Goal: Check status: Check status

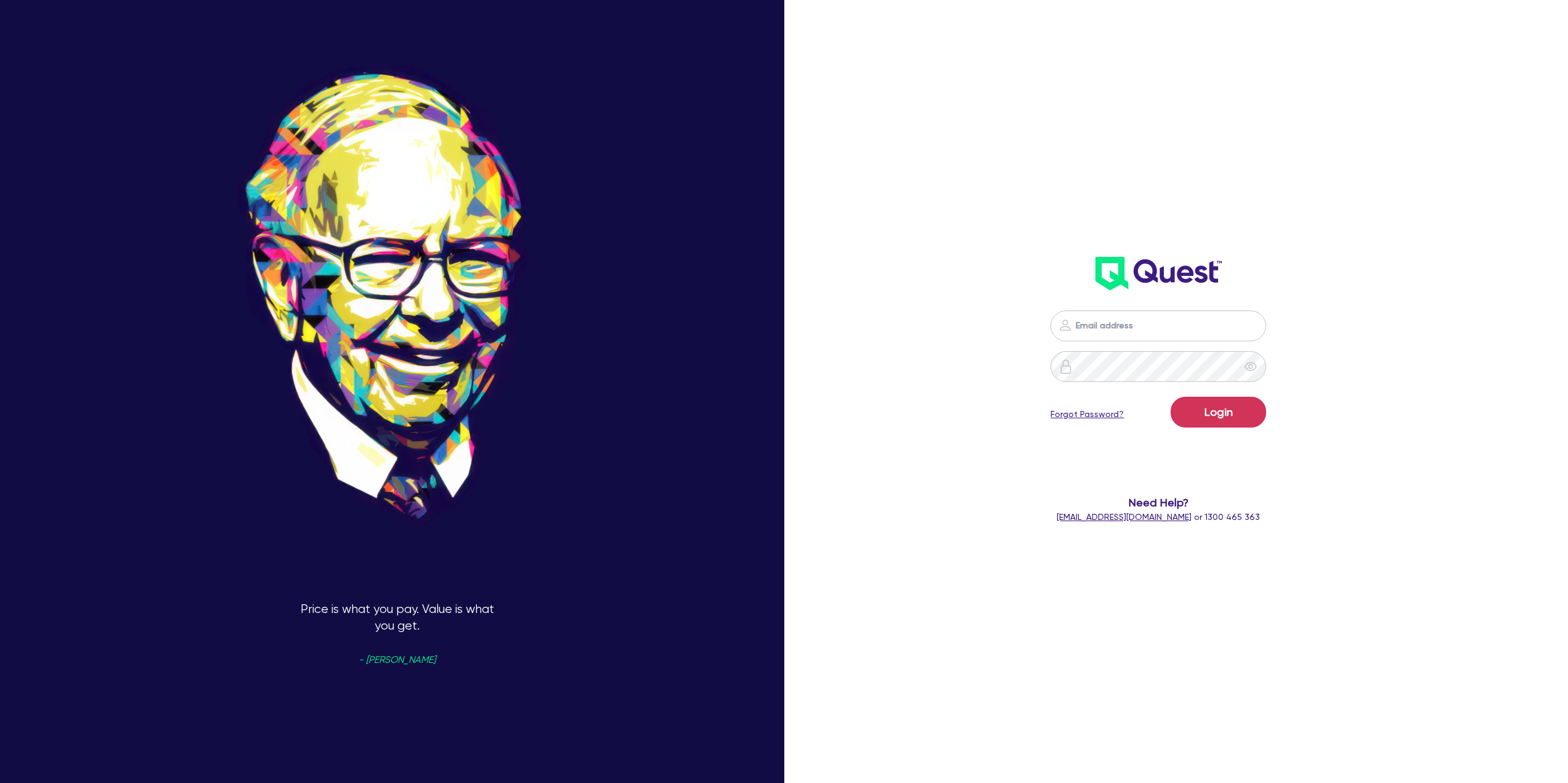
click at [1072, 323] on img at bounding box center [1065, 325] width 15 height 15
click at [1115, 321] on input "email" at bounding box center [1158, 326] width 216 height 31
type input "[PERSON_NAME][EMAIL_ADDRESS][DOMAIN_NAME]"
click at [1171, 397] on button "Login" at bounding box center [1218, 412] width 95 height 31
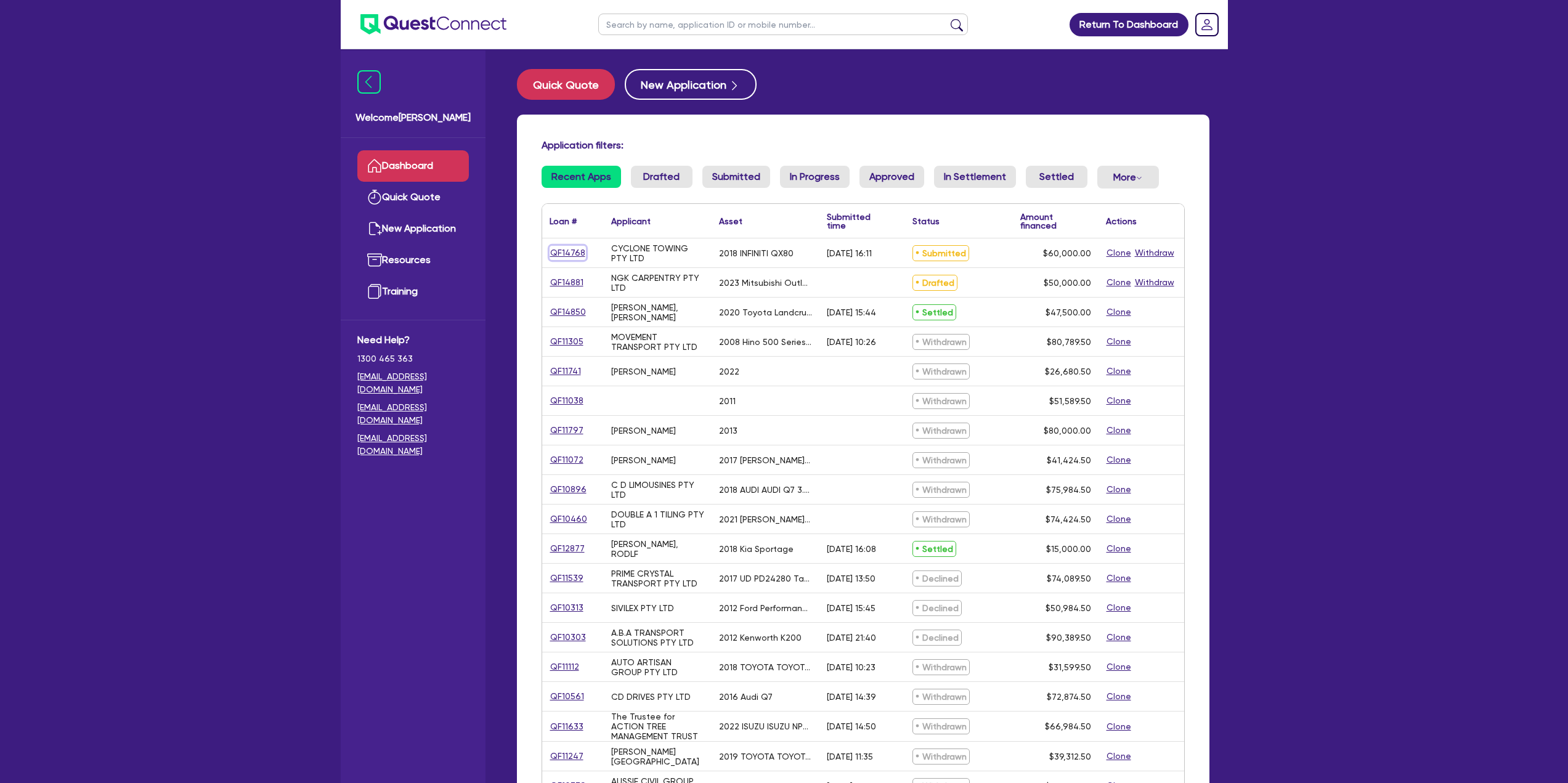
click at [567, 250] on link "QF14768" at bounding box center [568, 253] width 36 height 14
select select "CARS_AND_LIGHT_TRUCKS"
select select "PASSENGER_VEHICLES"
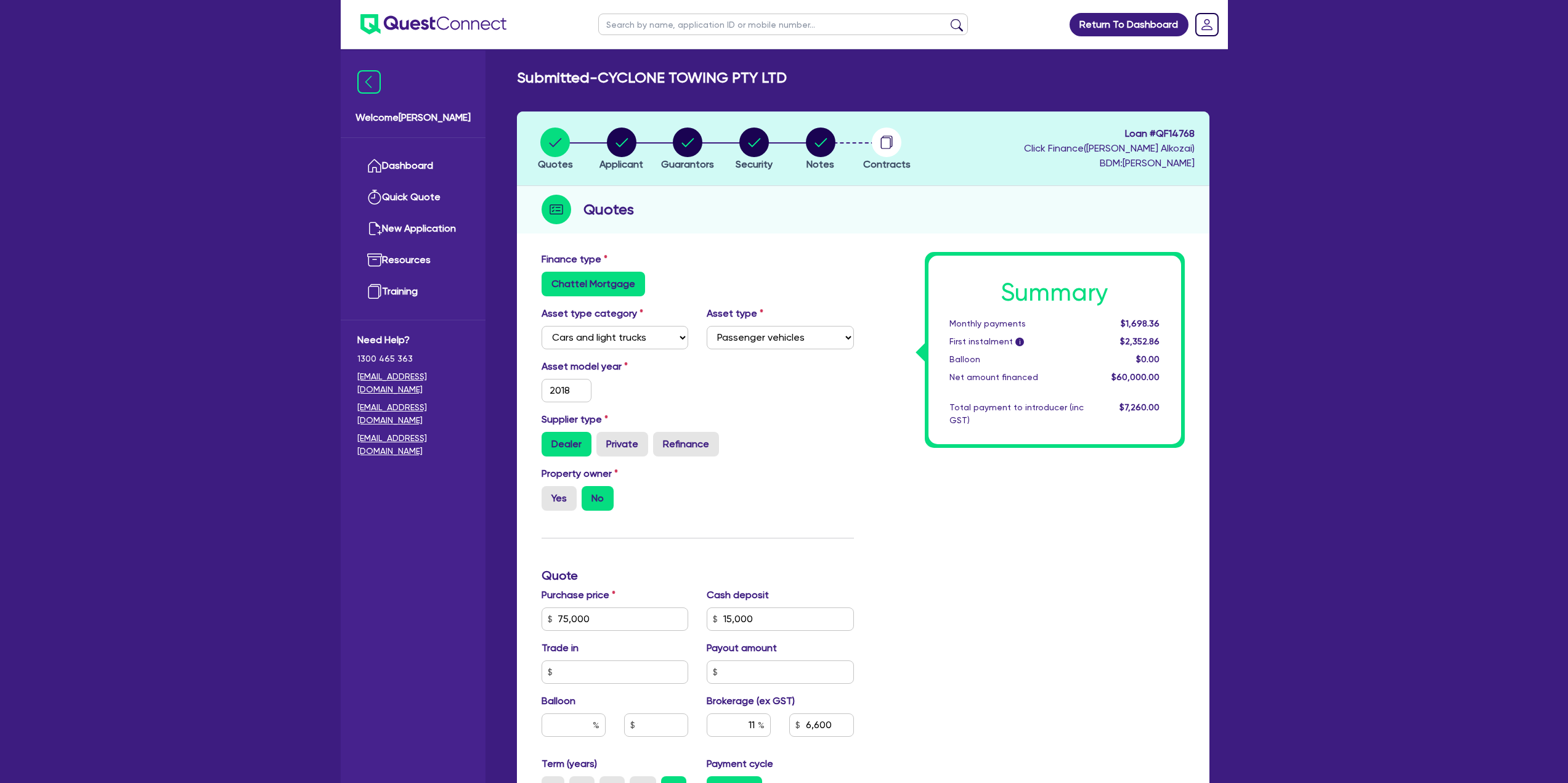
click at [591, 74] on h2 "Submitted - CYCLONE TOWING PTY LTD" at bounding box center [651, 78] width 270 height 18
copy div "Submitted - CYCLONE TOWING PTY LTD Quotes Applicant Guarantors Security Notes C…"
click at [1184, 129] on span "Loan # QF14768" at bounding box center [1108, 134] width 170 height 15
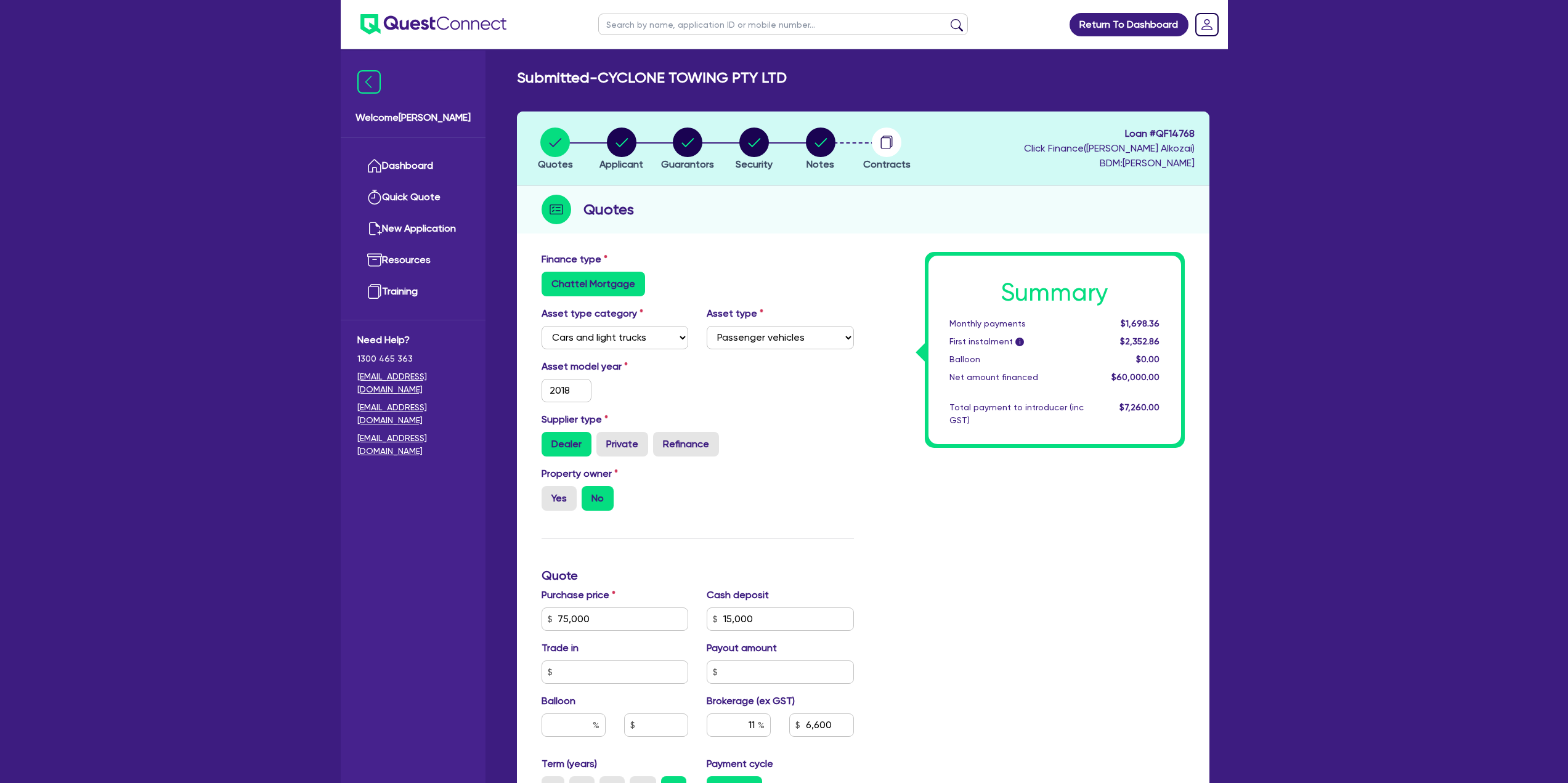
click at [1184, 129] on span "Loan # QF14768" at bounding box center [1108, 134] width 170 height 15
copy span "QF14768"
click at [885, 150] on circle "button" at bounding box center [887, 143] width 30 height 30
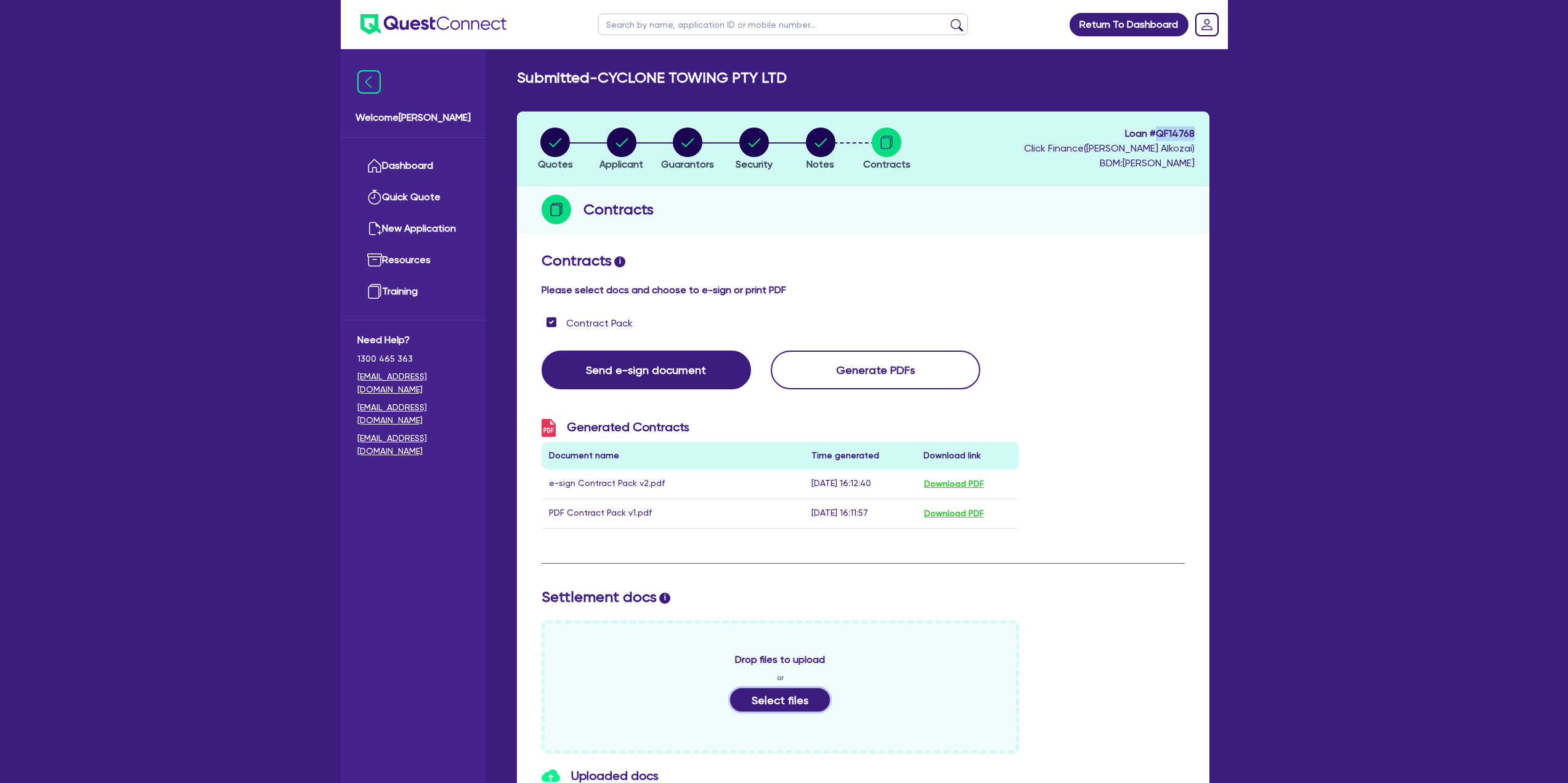
click at [786, 692] on button "Select files" at bounding box center [780, 699] width 100 height 23
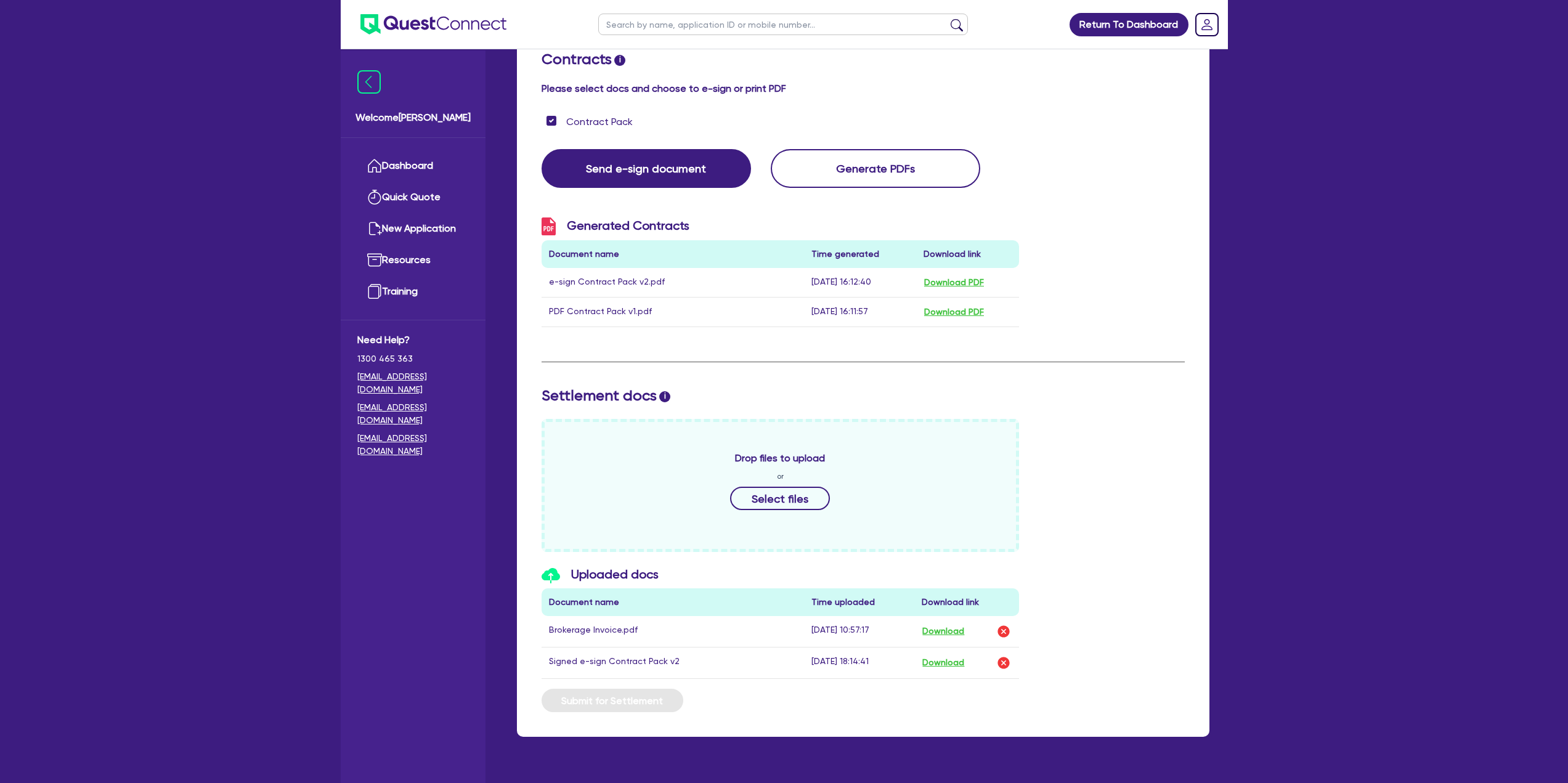
scroll to position [230, 0]
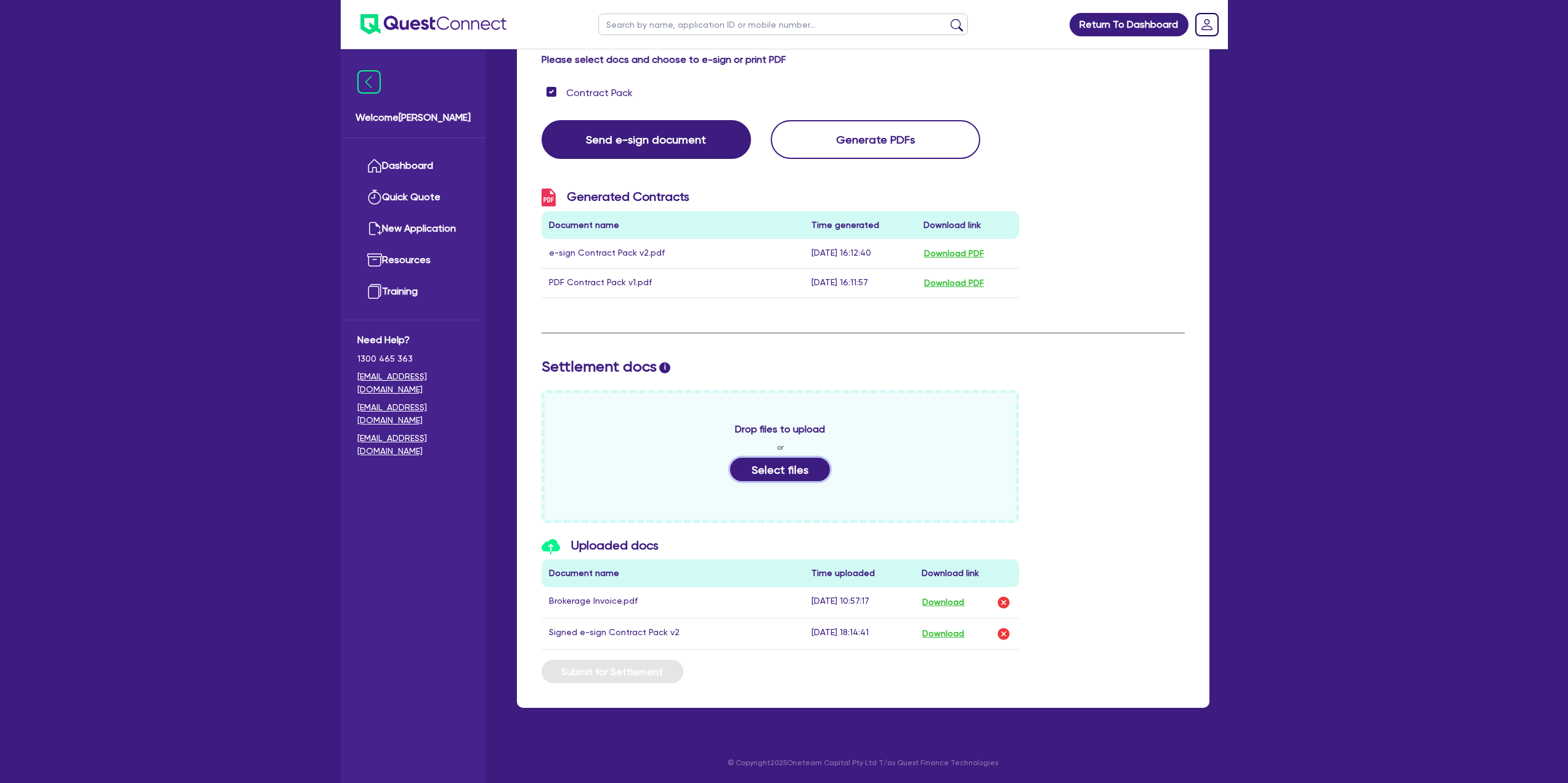
click at [754, 468] on button "Select files" at bounding box center [780, 469] width 100 height 23
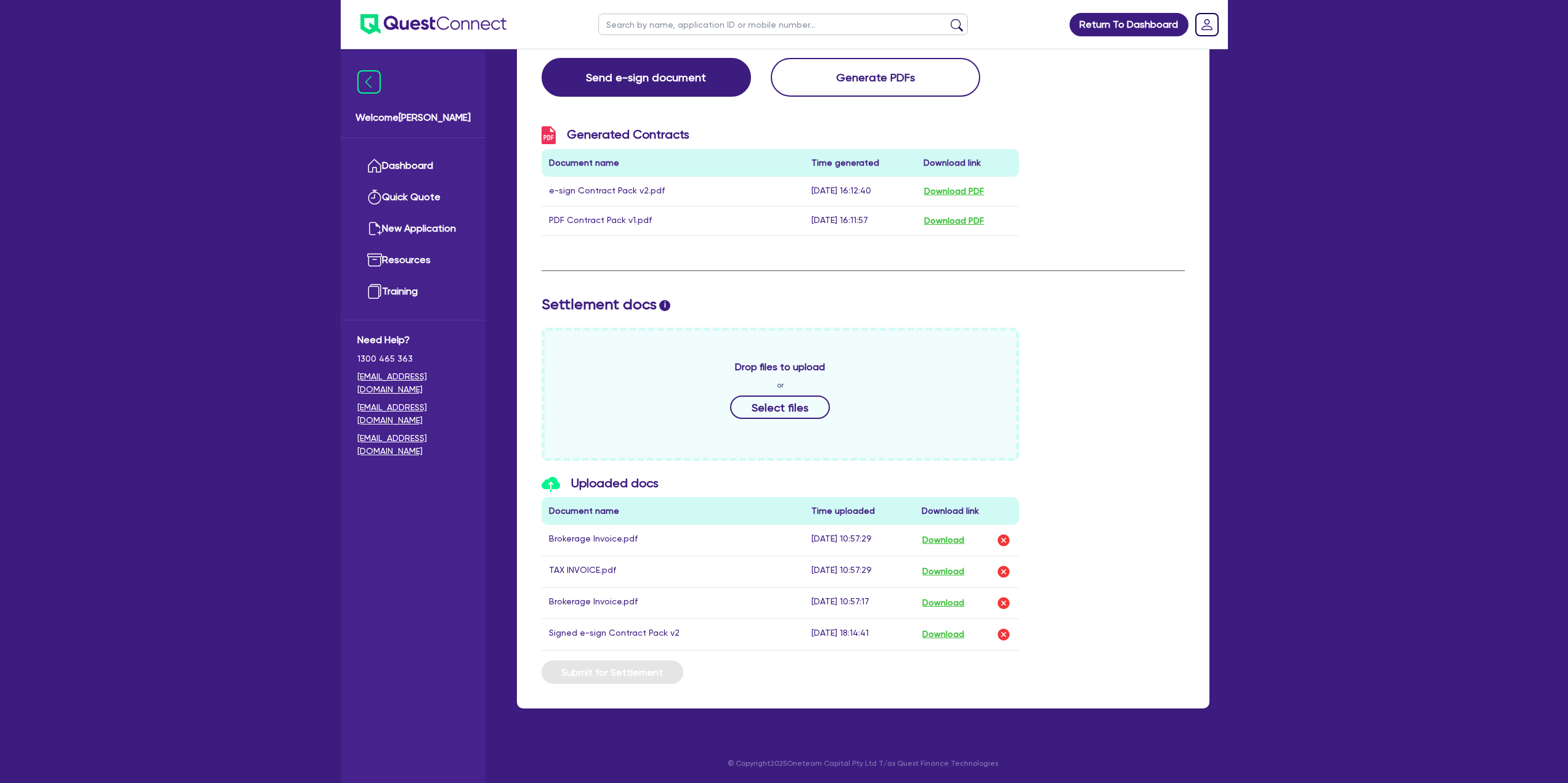
scroll to position [293, 0]
click at [1004, 539] on img "button" at bounding box center [1003, 539] width 15 height 15
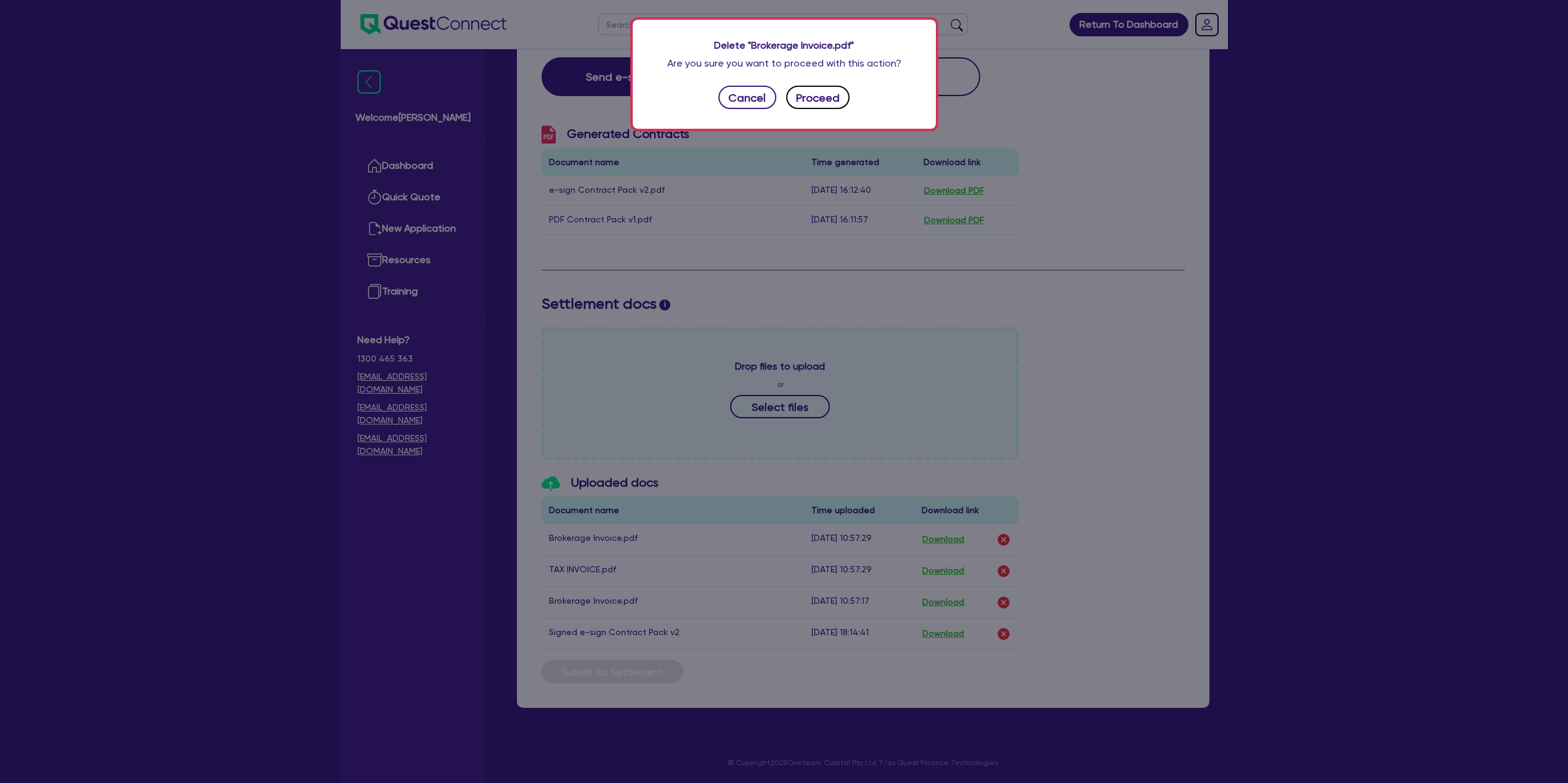
click at [791, 99] on button "Proceed" at bounding box center [818, 97] width 64 height 23
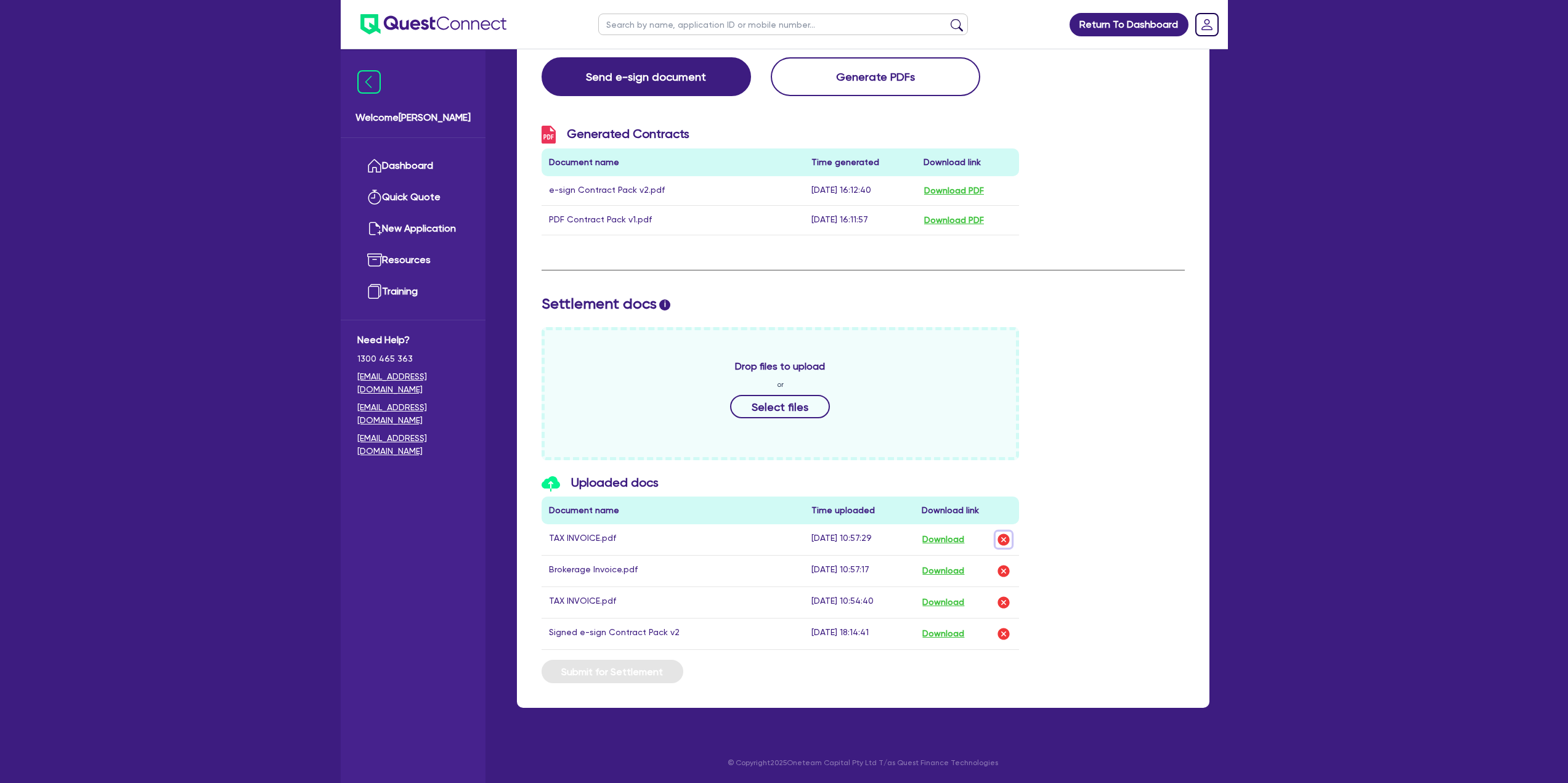
click at [1004, 539] on img "button" at bounding box center [1003, 539] width 15 height 15
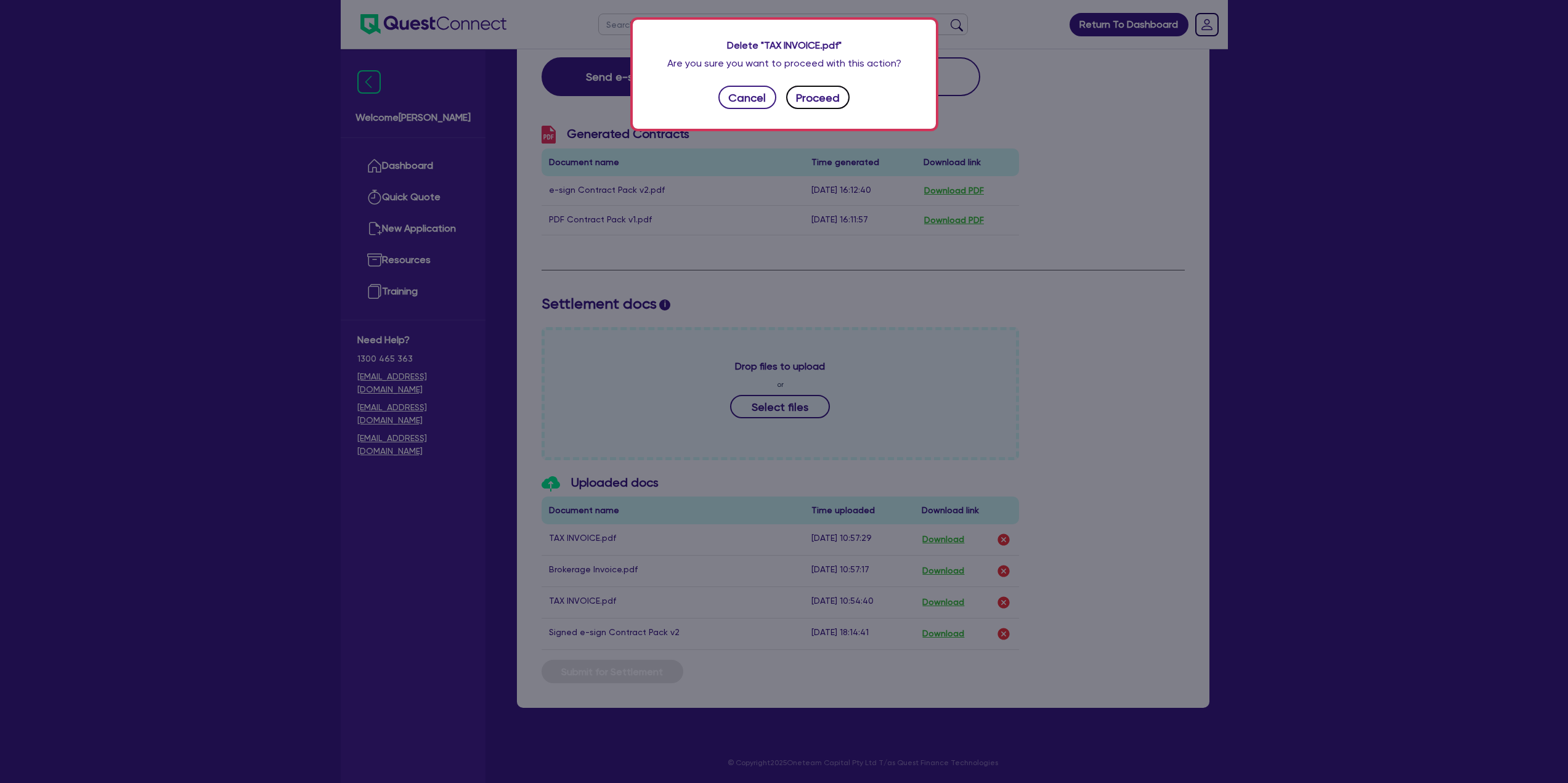
click at [816, 93] on button "Proceed" at bounding box center [818, 97] width 64 height 23
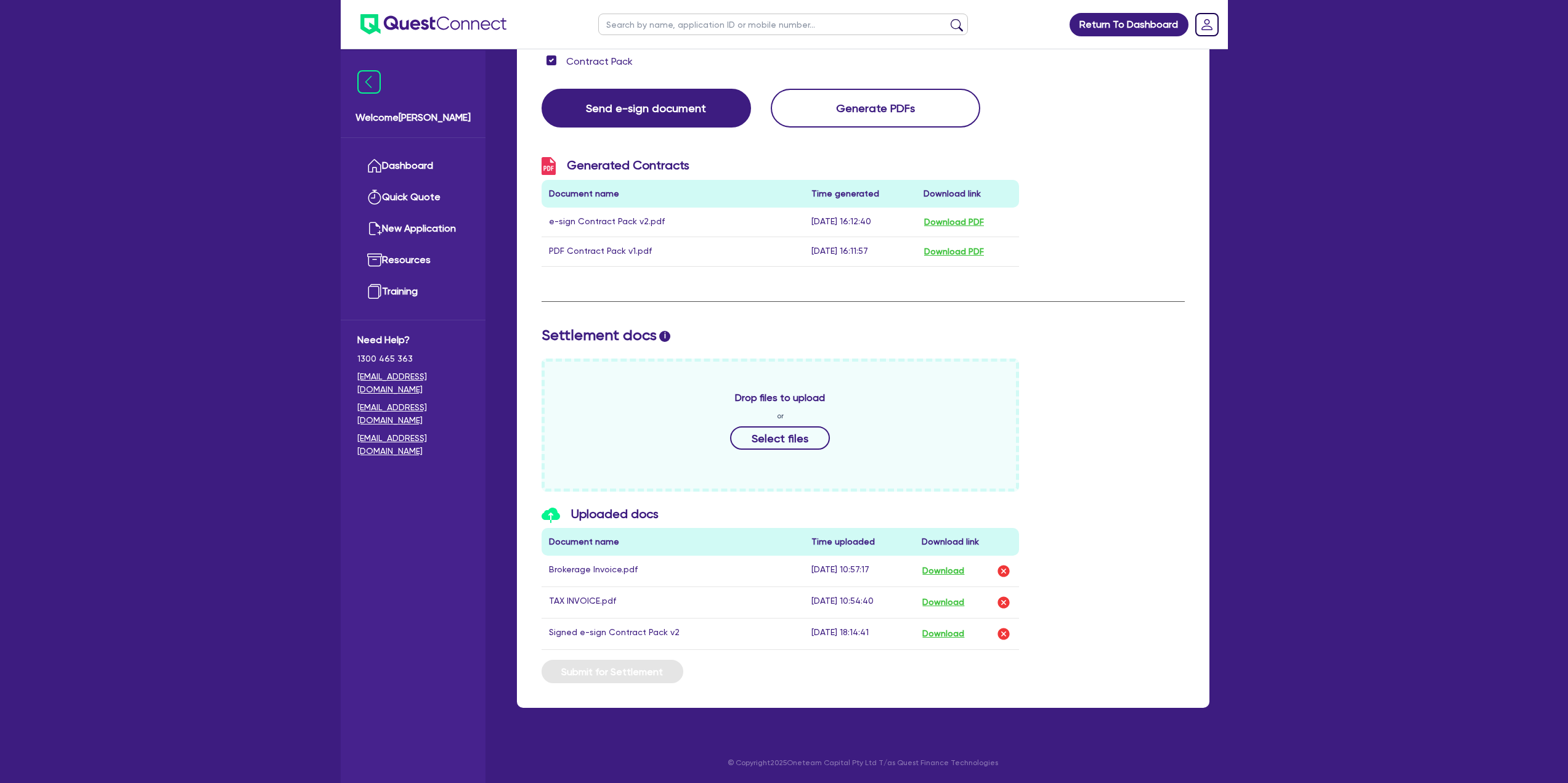
scroll to position [262, 0]
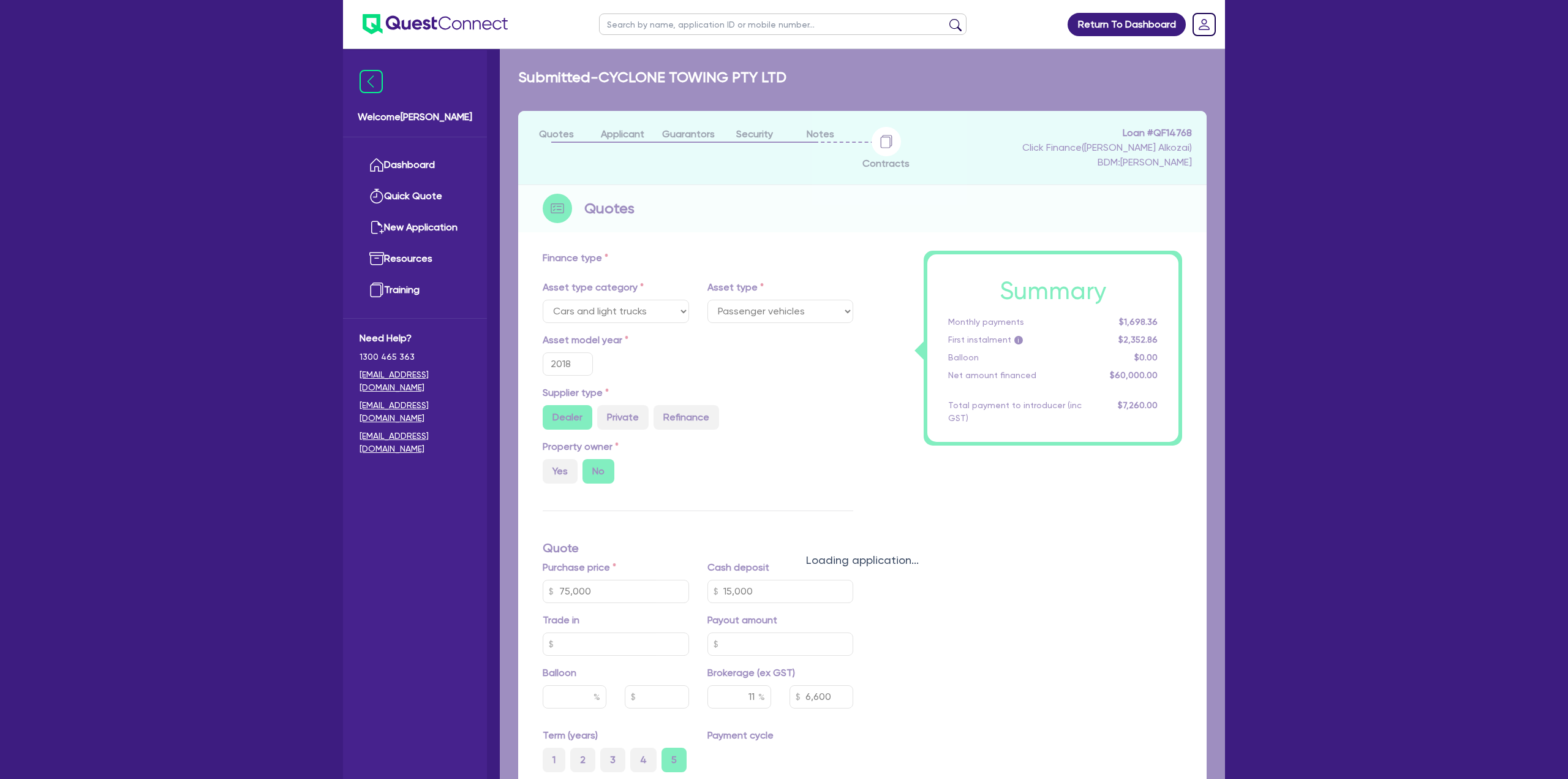
select select "CARS_AND_LIGHT_TRUCKS"
select select "PASSENGER_VEHICLES"
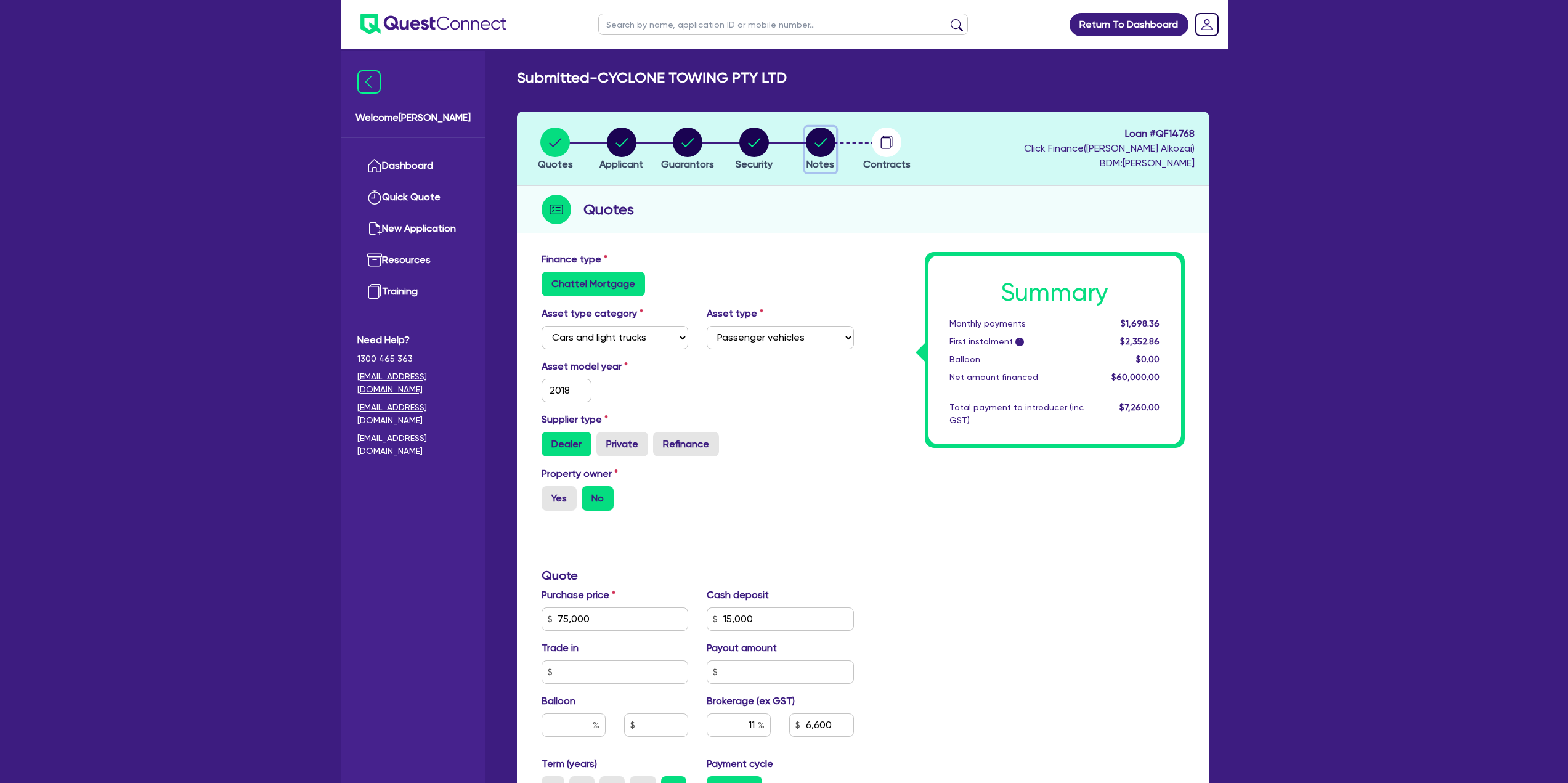
click at [812, 141] on circle "button" at bounding box center [821, 143] width 30 height 30
select select "Quest Finance - Own Book"
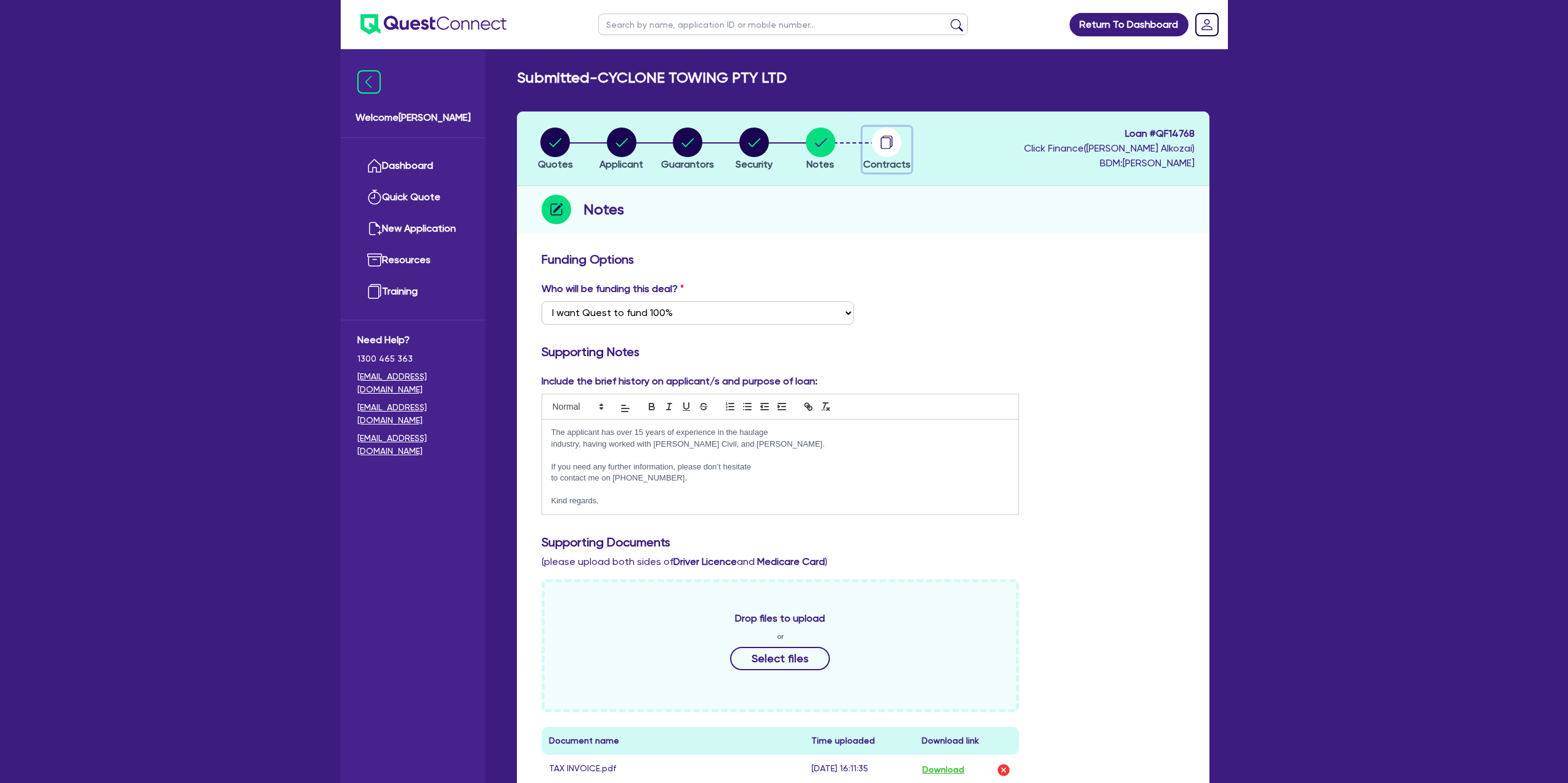
click at [893, 158] on span "Contracts" at bounding box center [886, 164] width 47 height 12
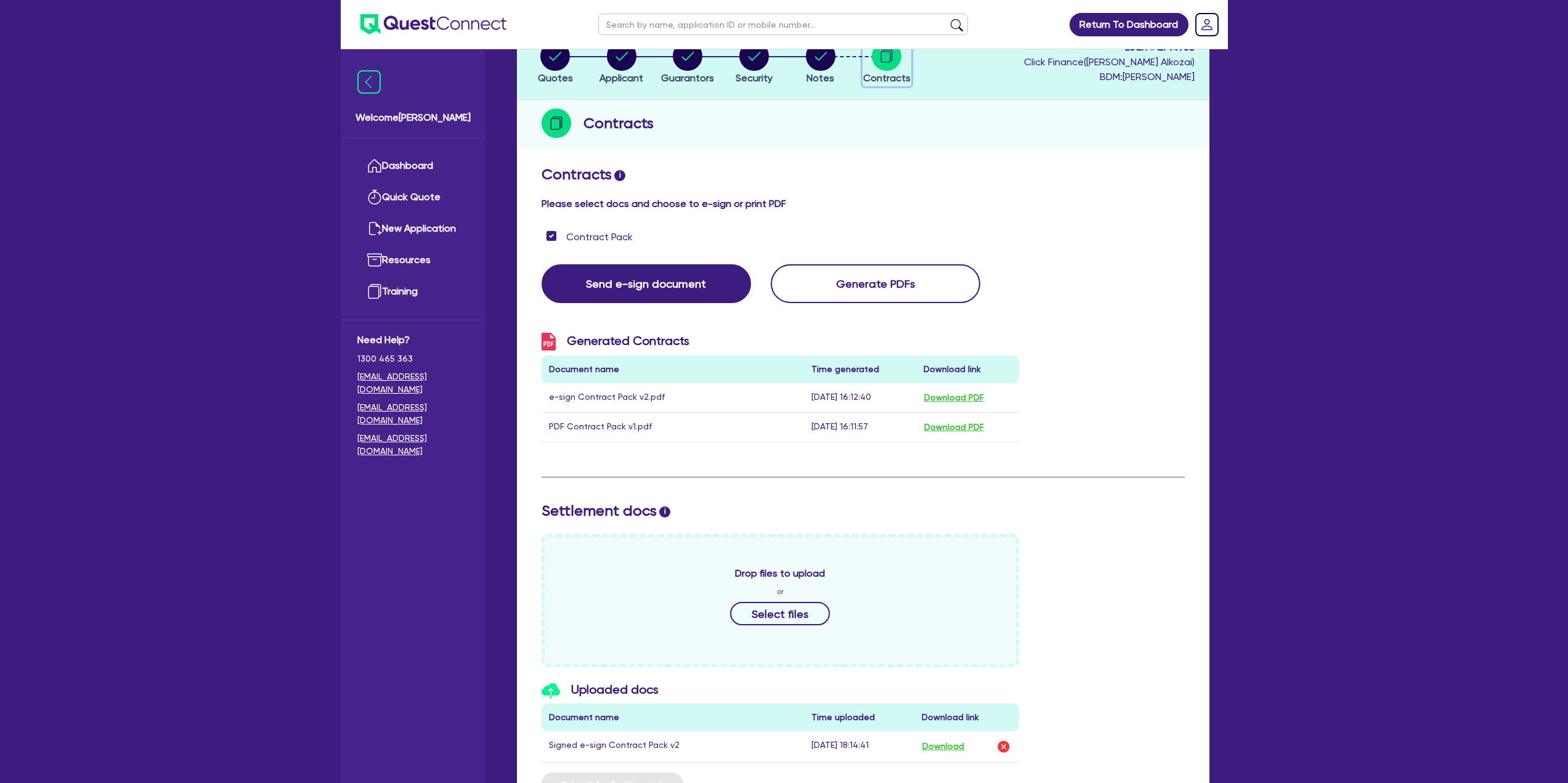
scroll to position [199, 0]
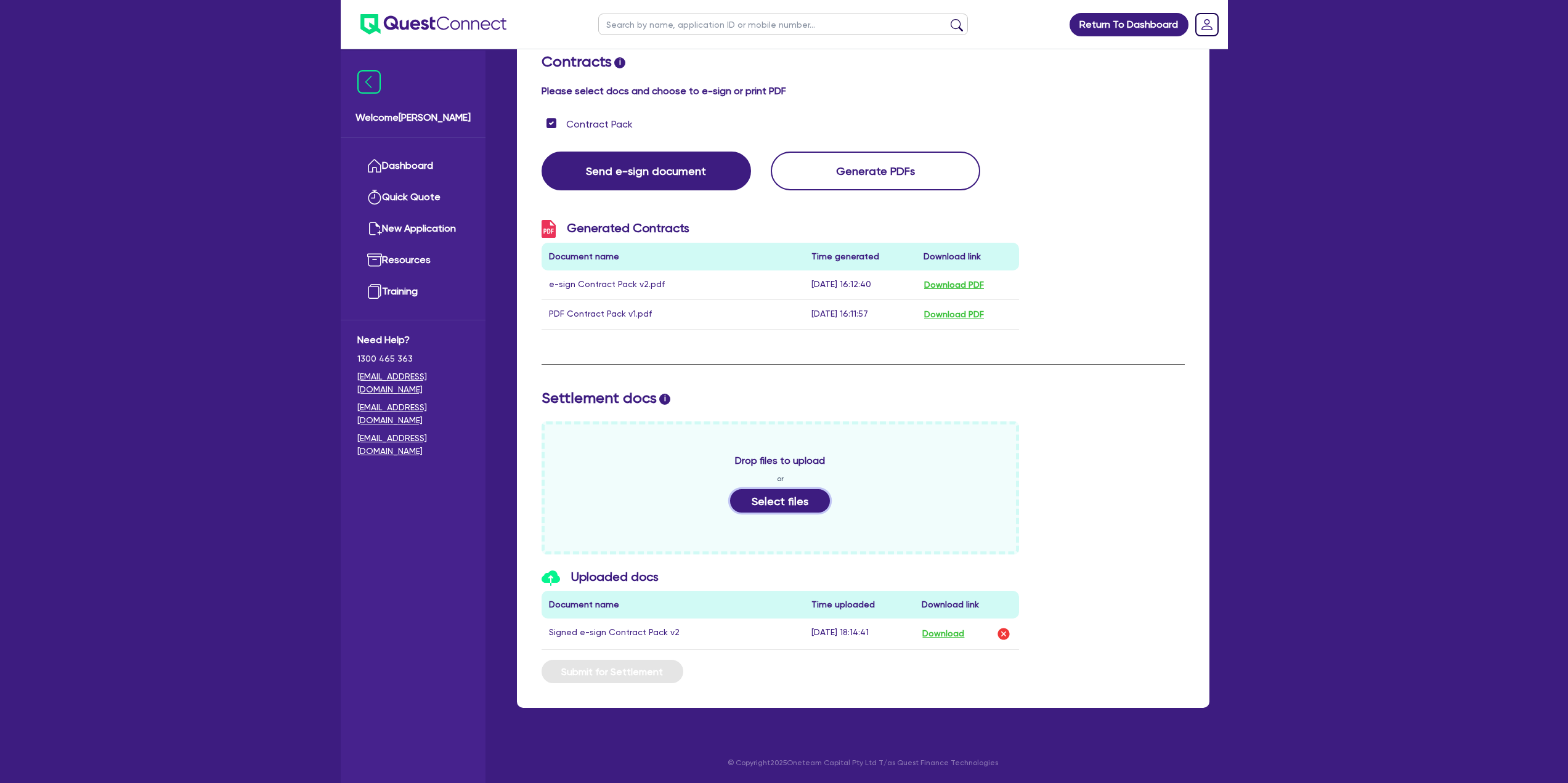
click at [788, 503] on button "Select files" at bounding box center [780, 501] width 100 height 23
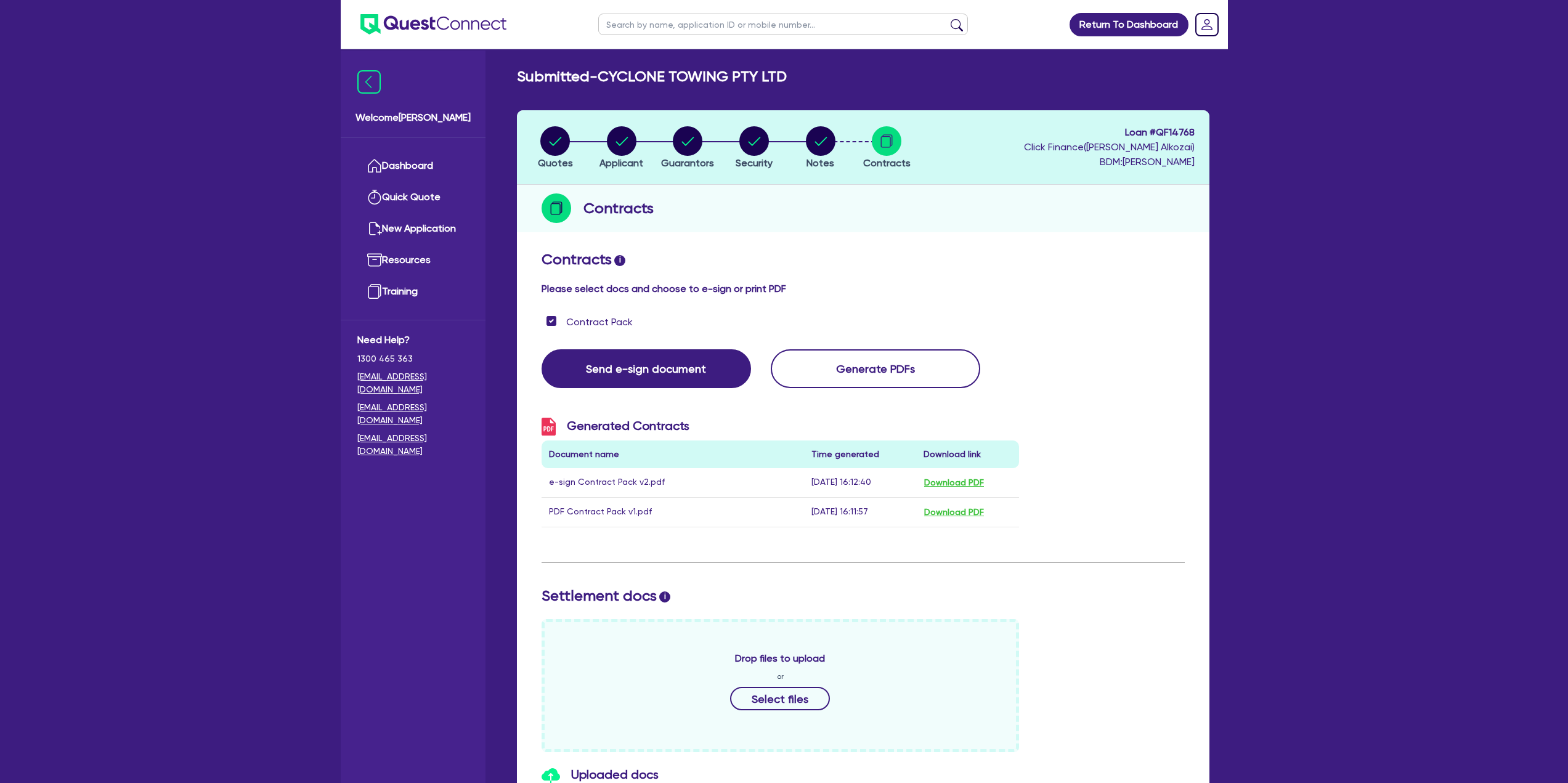
scroll to position [0, 0]
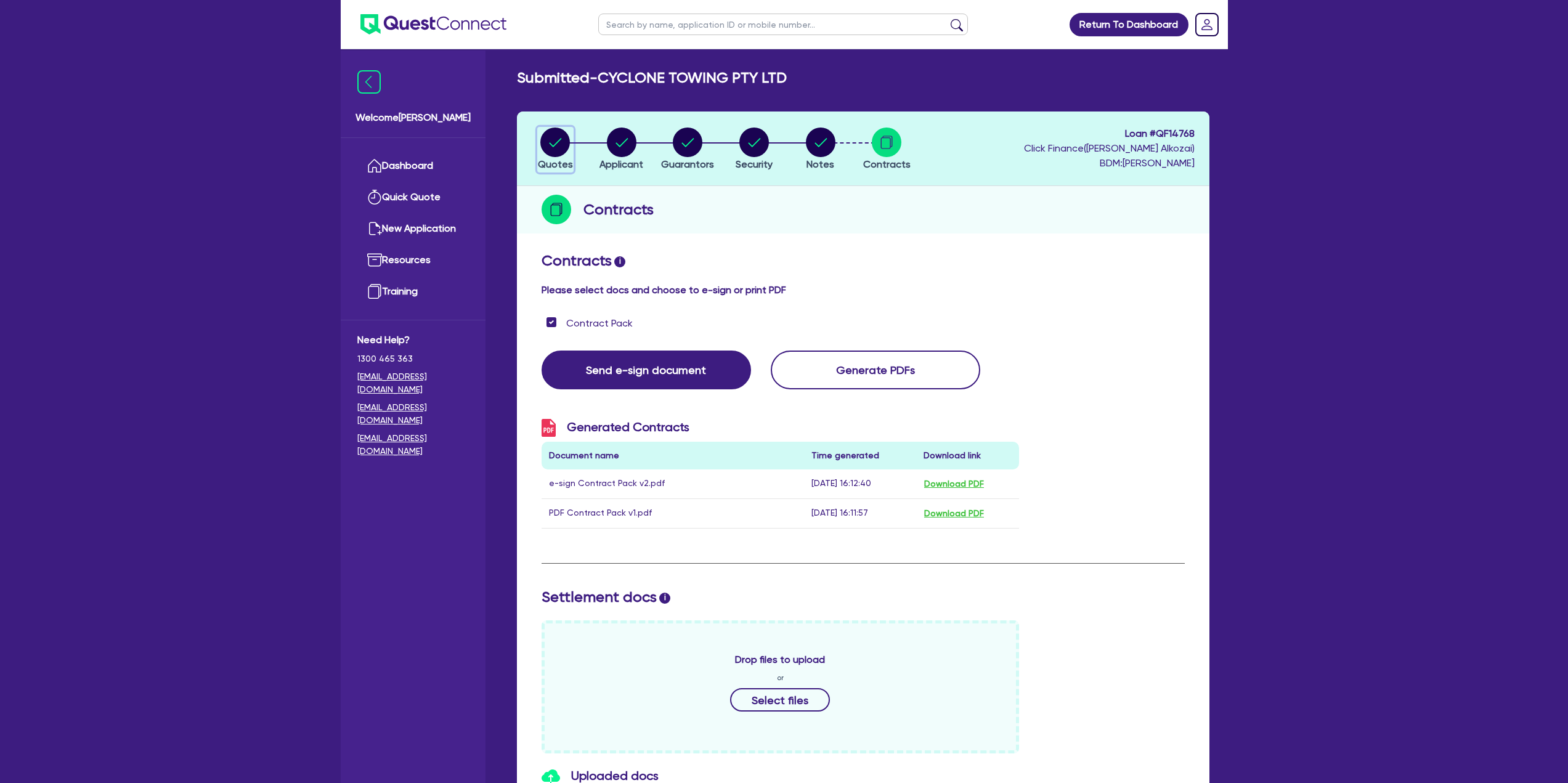
click at [549, 151] on circle "button" at bounding box center [555, 143] width 30 height 30
select select "CARS_AND_LIGHT_TRUCKS"
select select "PASSENGER_VEHICLES"
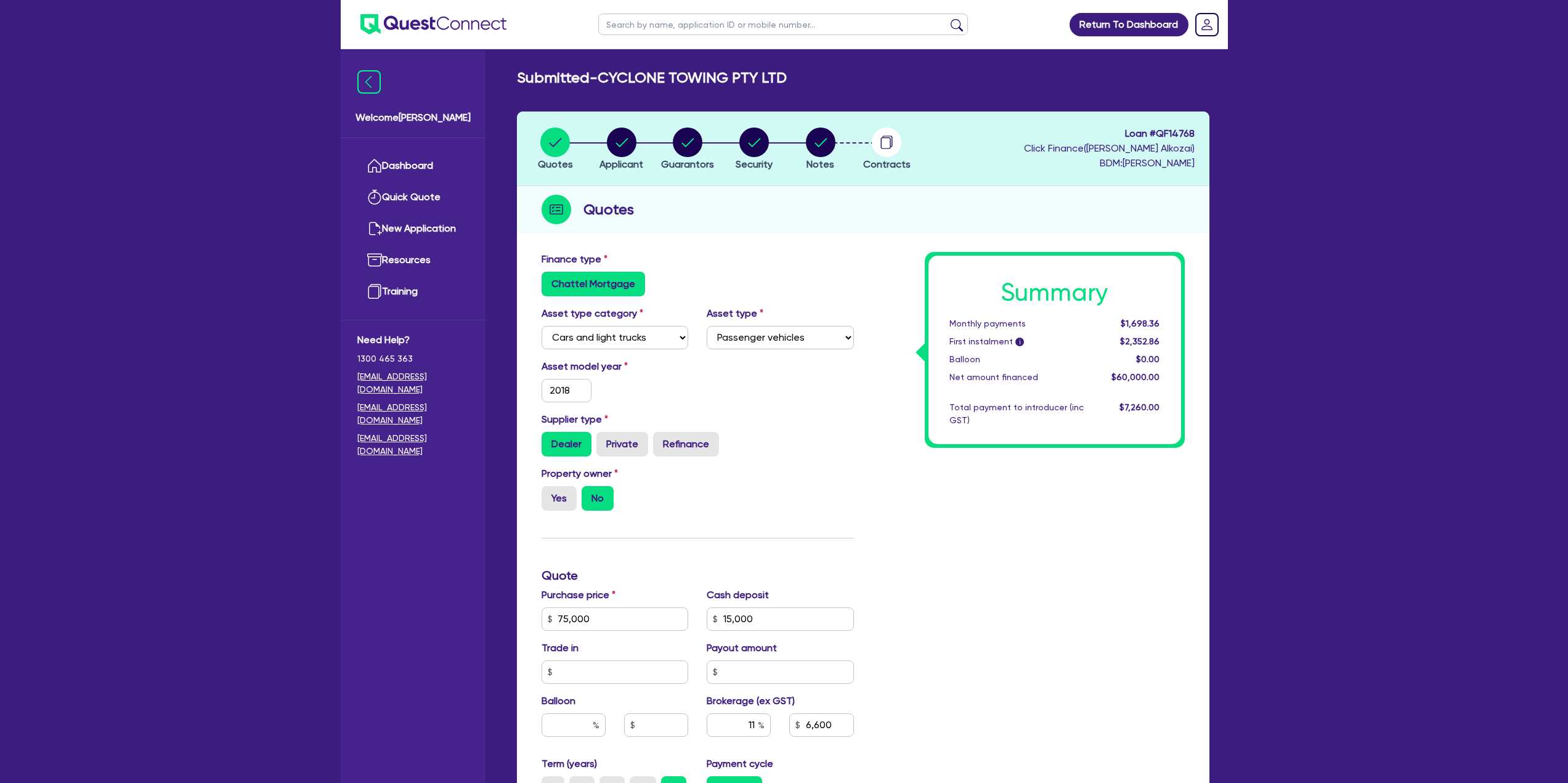
click at [1136, 408] on span "$7,260.00" at bounding box center [1140, 407] width 40 height 10
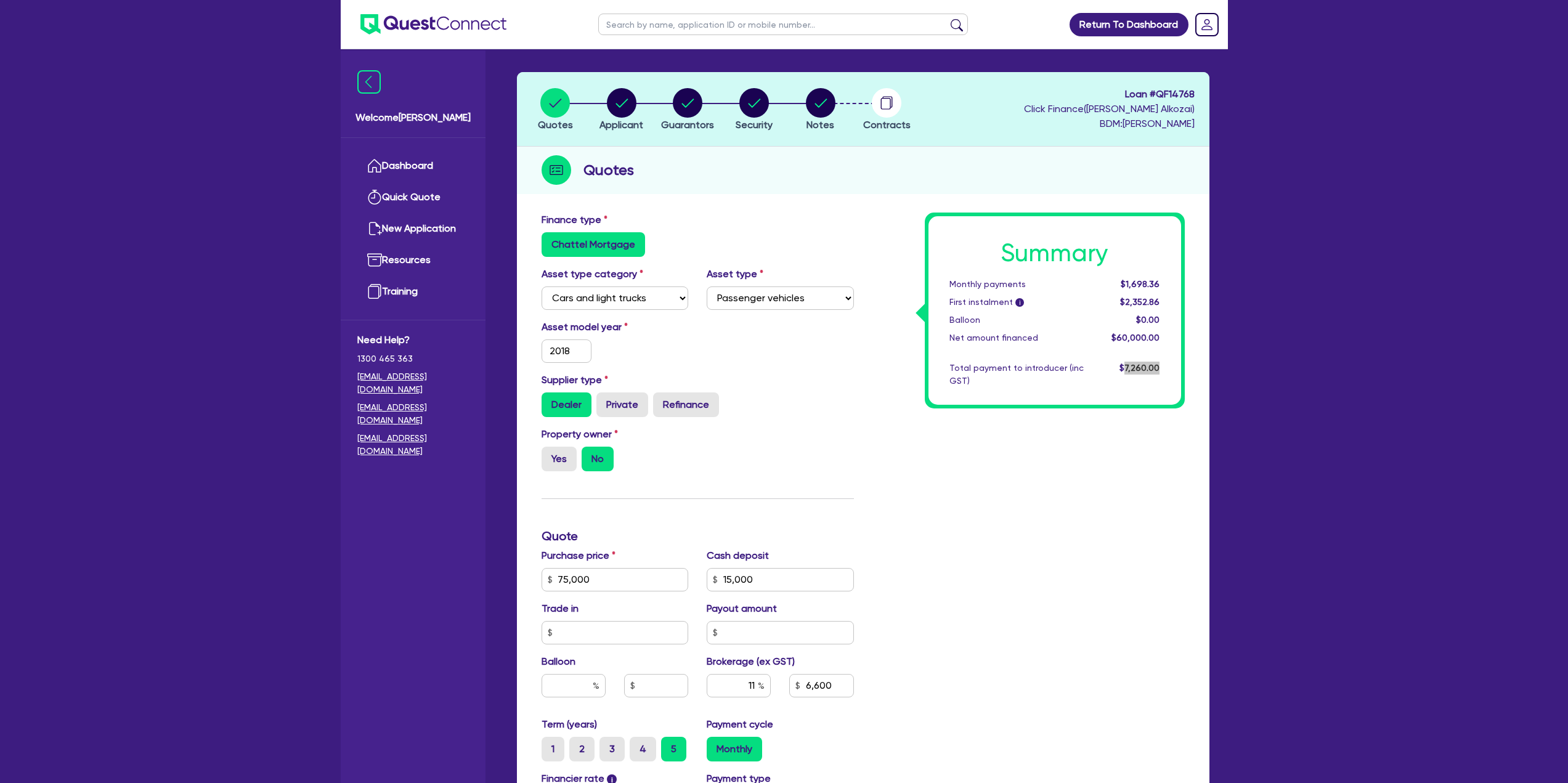
scroll to position [19, 0]
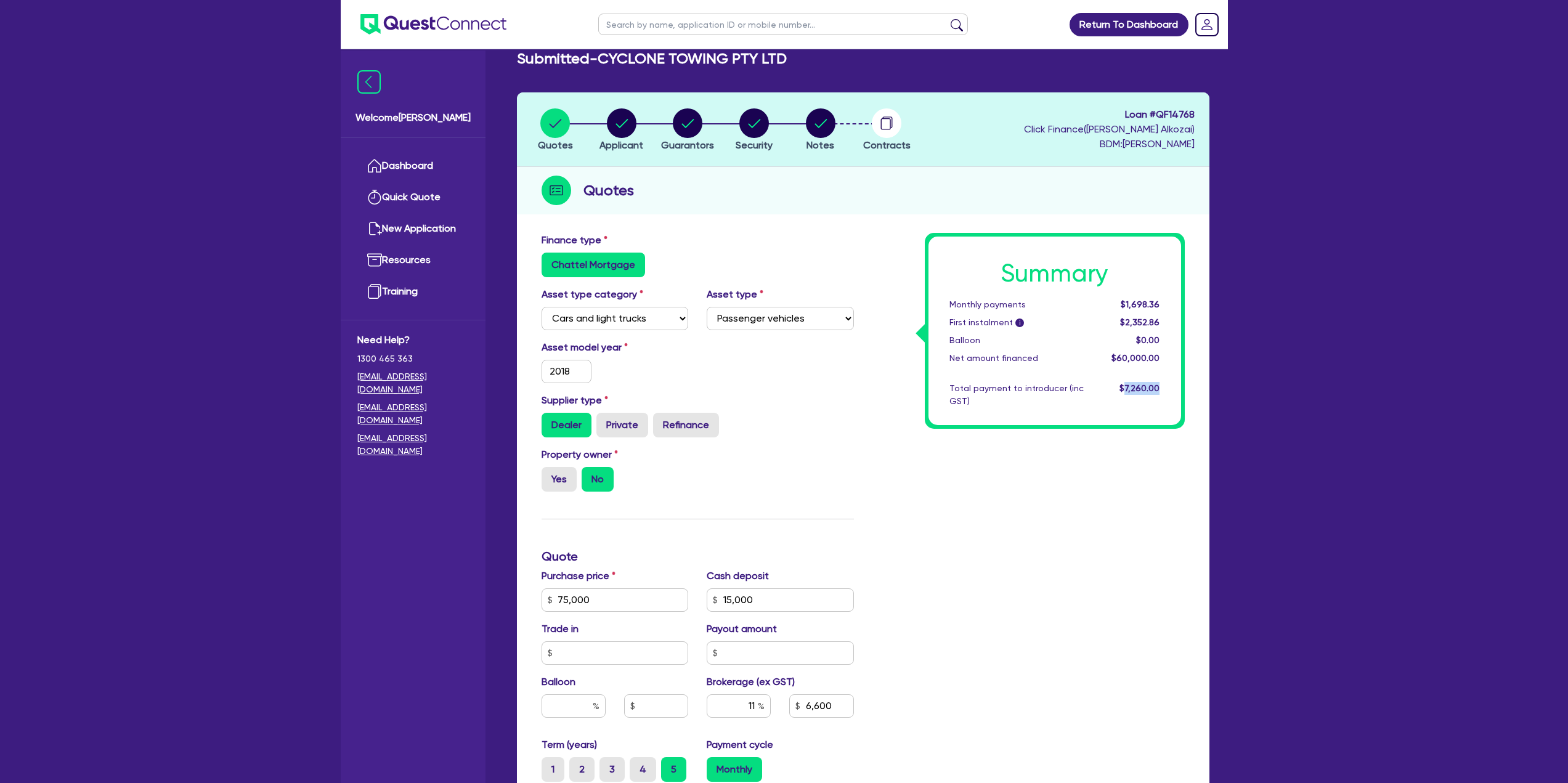
drag, startPoint x: 599, startPoint y: 56, endPoint x: 797, endPoint y: 57, distance: 198.0
click at [797, 57] on div "Submitted - CYCLONE TOWING PTY LTD" at bounding box center [863, 59] width 711 height 18
copy h2 "CYCLONE TOWING PTY LTD"
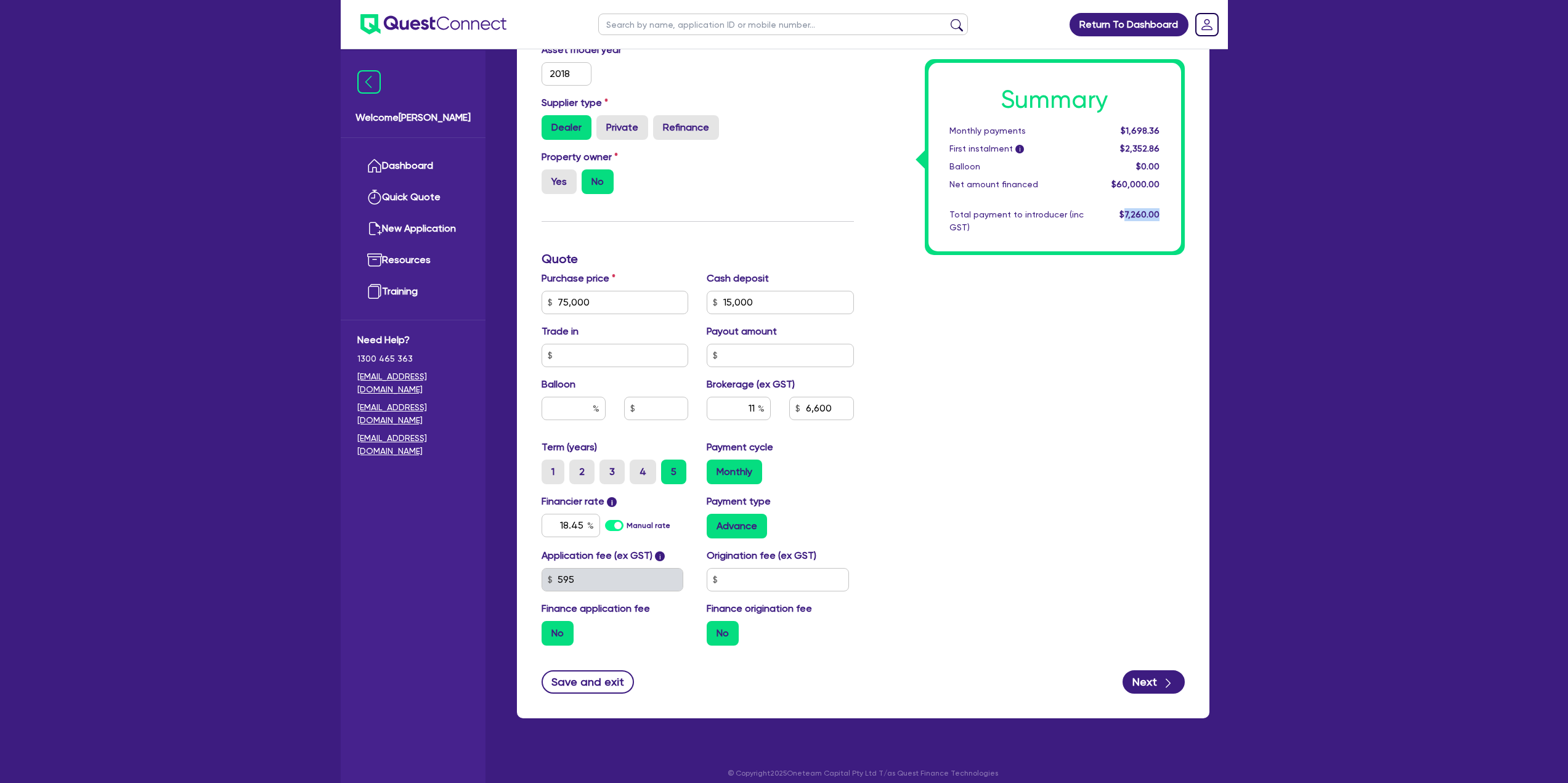
scroll to position [327, 0]
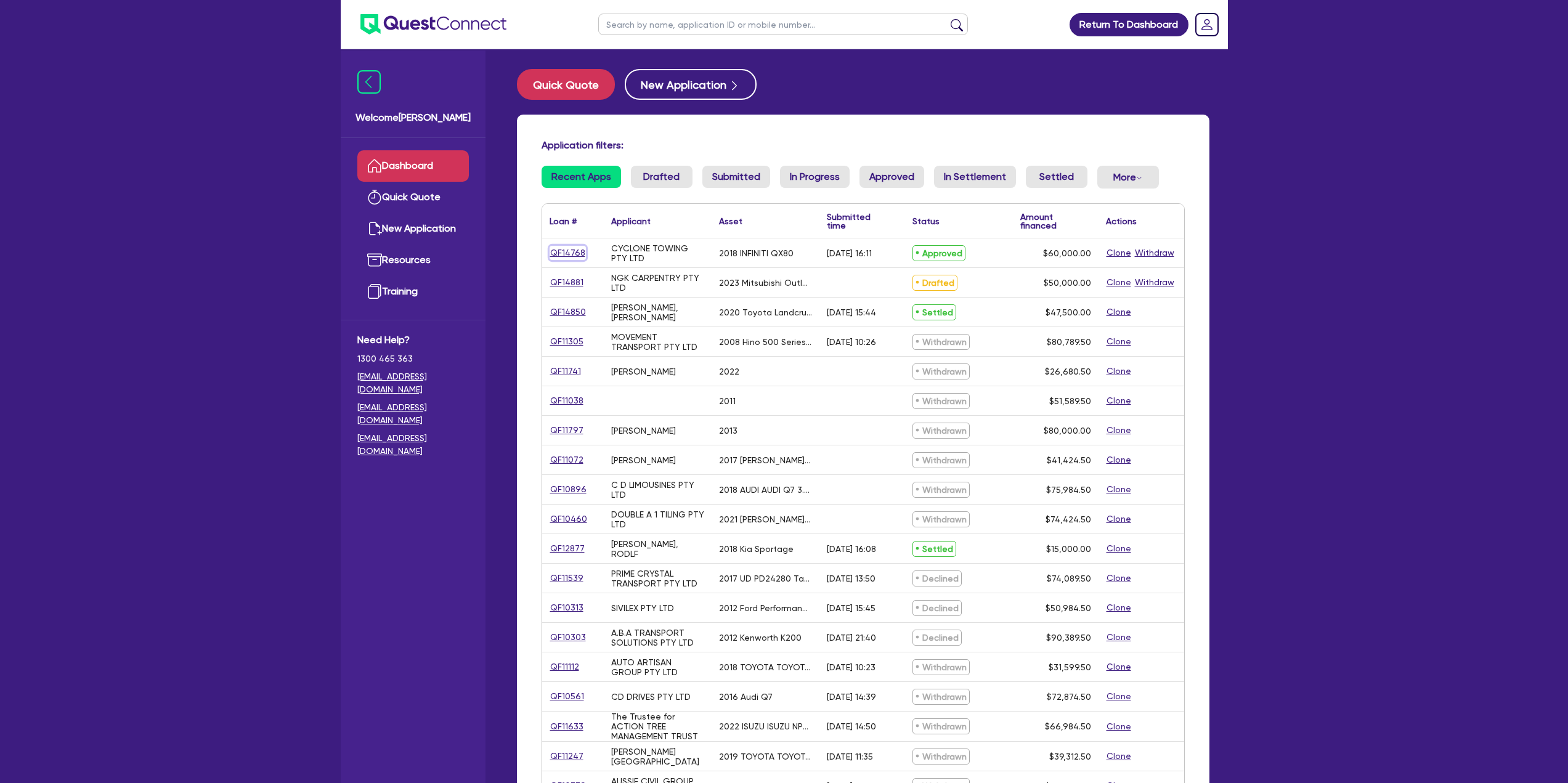
click at [563, 260] on link "QF14768" at bounding box center [568, 253] width 36 height 14
select select "CARS_AND_LIGHT_TRUCKS"
select select "PASSENGER_VEHICLES"
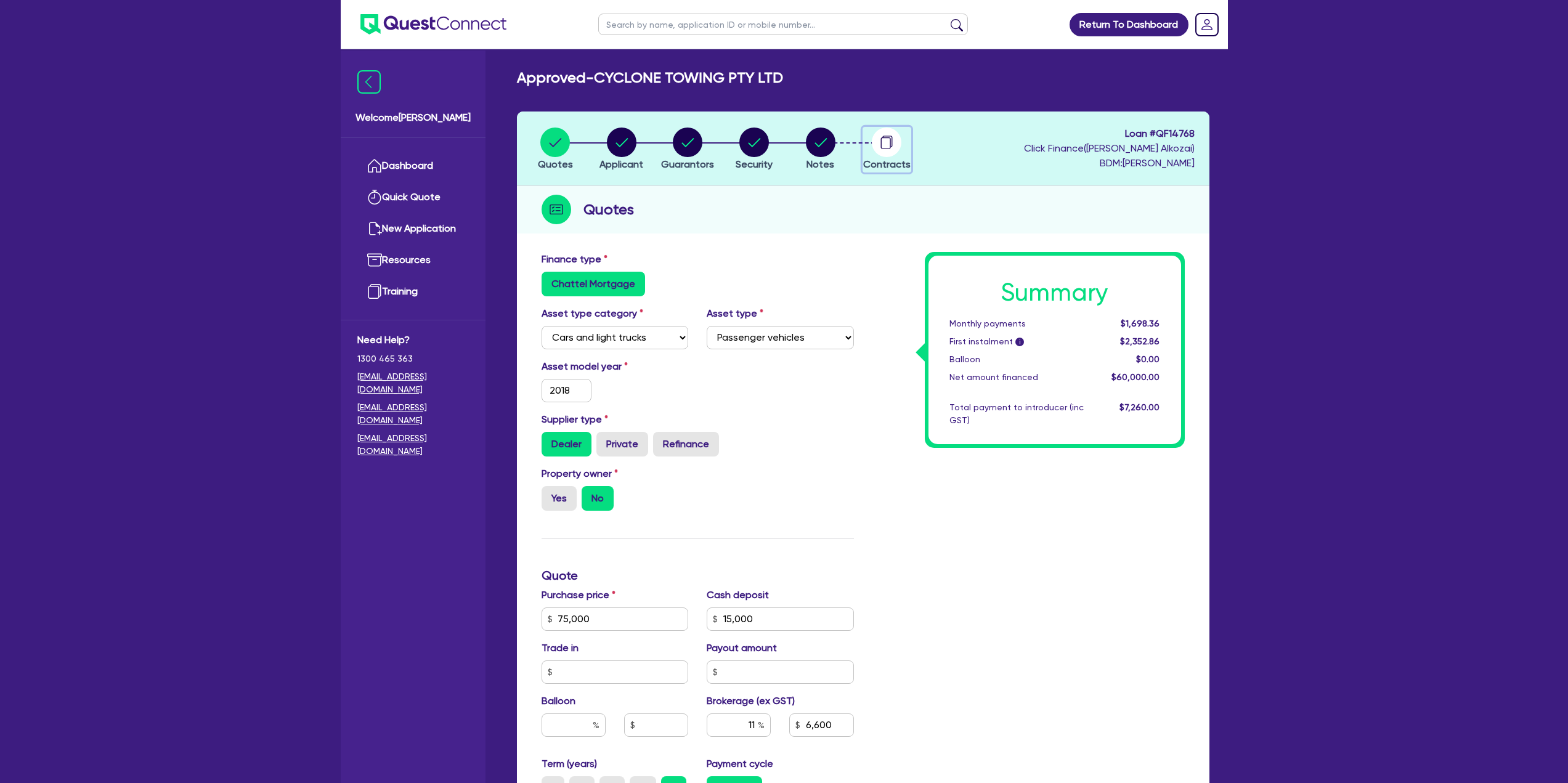
click at [877, 143] on circle "button" at bounding box center [887, 143] width 30 height 30
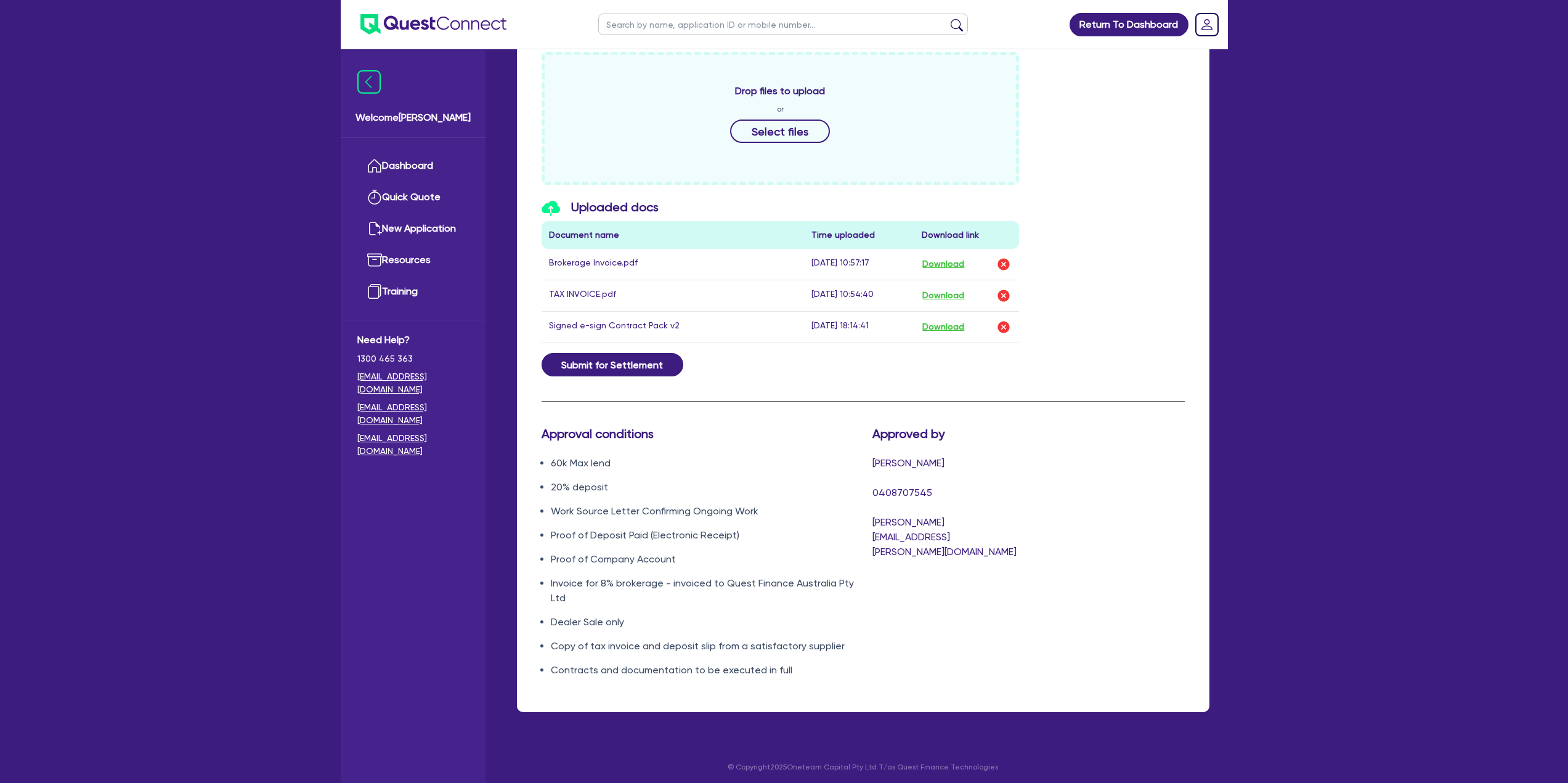
scroll to position [573, 0]
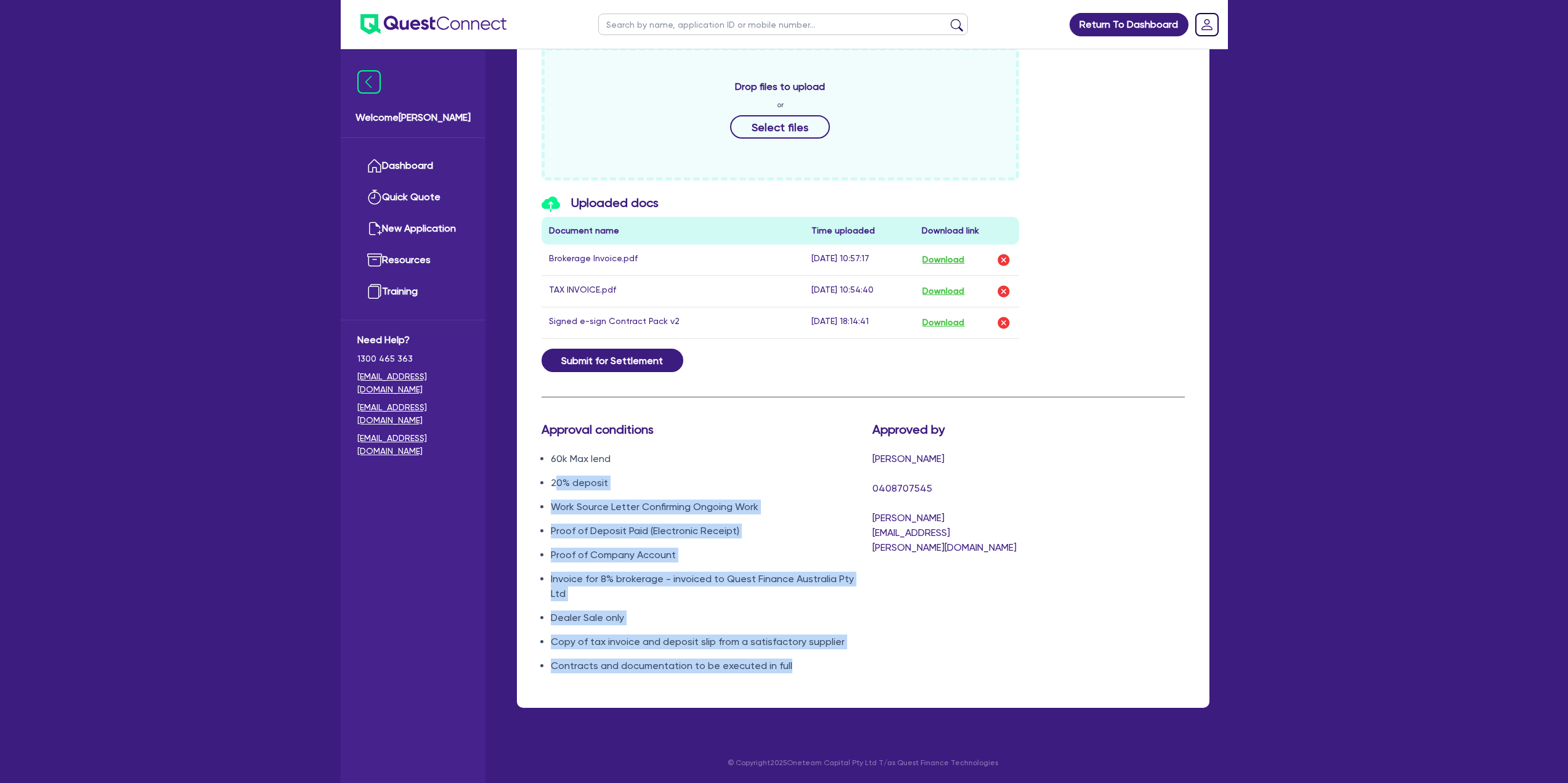
drag, startPoint x: 790, startPoint y: 669, endPoint x: 554, endPoint y: 470, distance: 308.7
click at [554, 470] on ul "60k Max lend 20% deposit Work Source Letter Confirming Ongoing Work Proof of De…" at bounding box center [697, 563] width 312 height 222
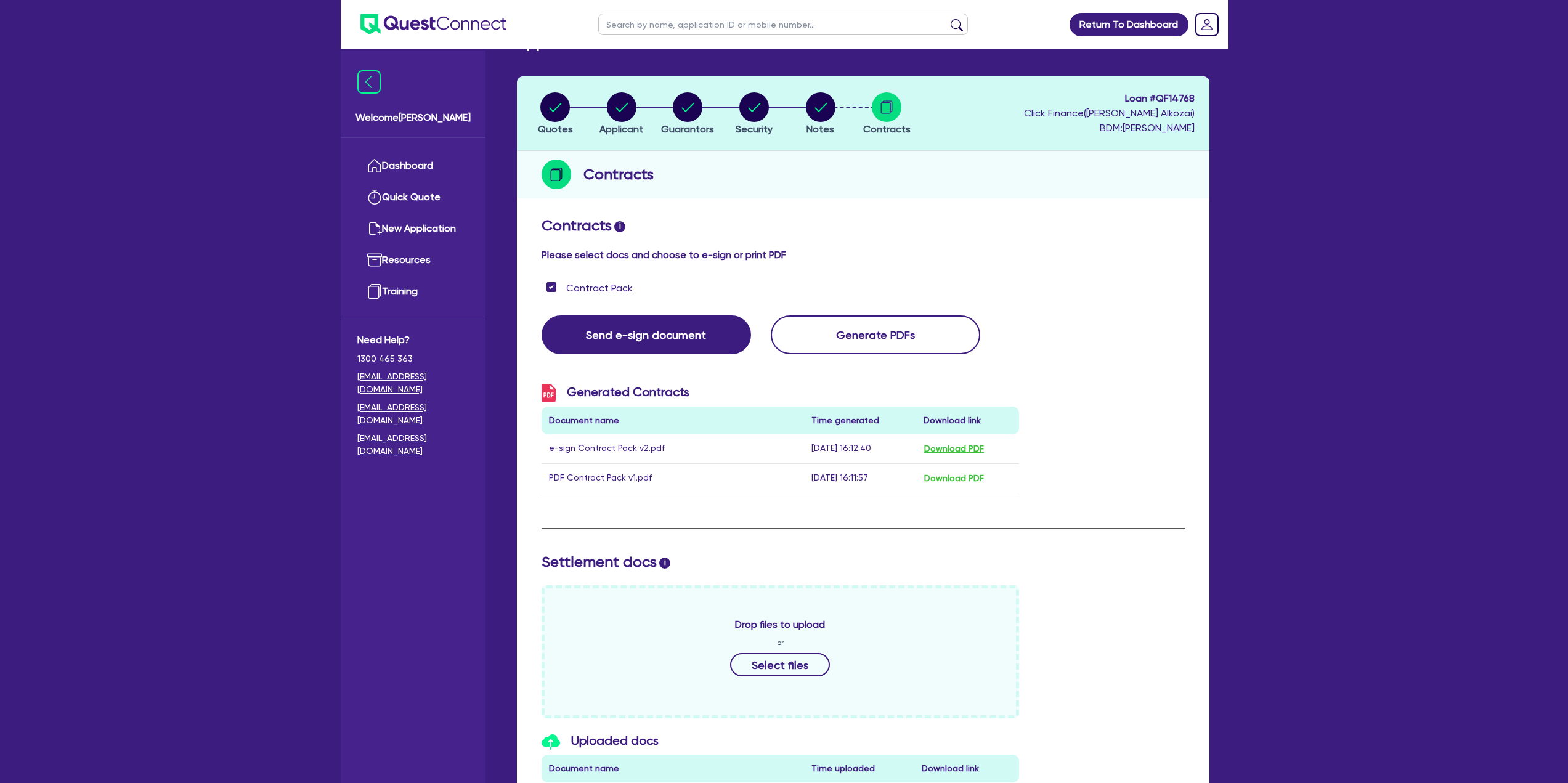
scroll to position [0, 0]
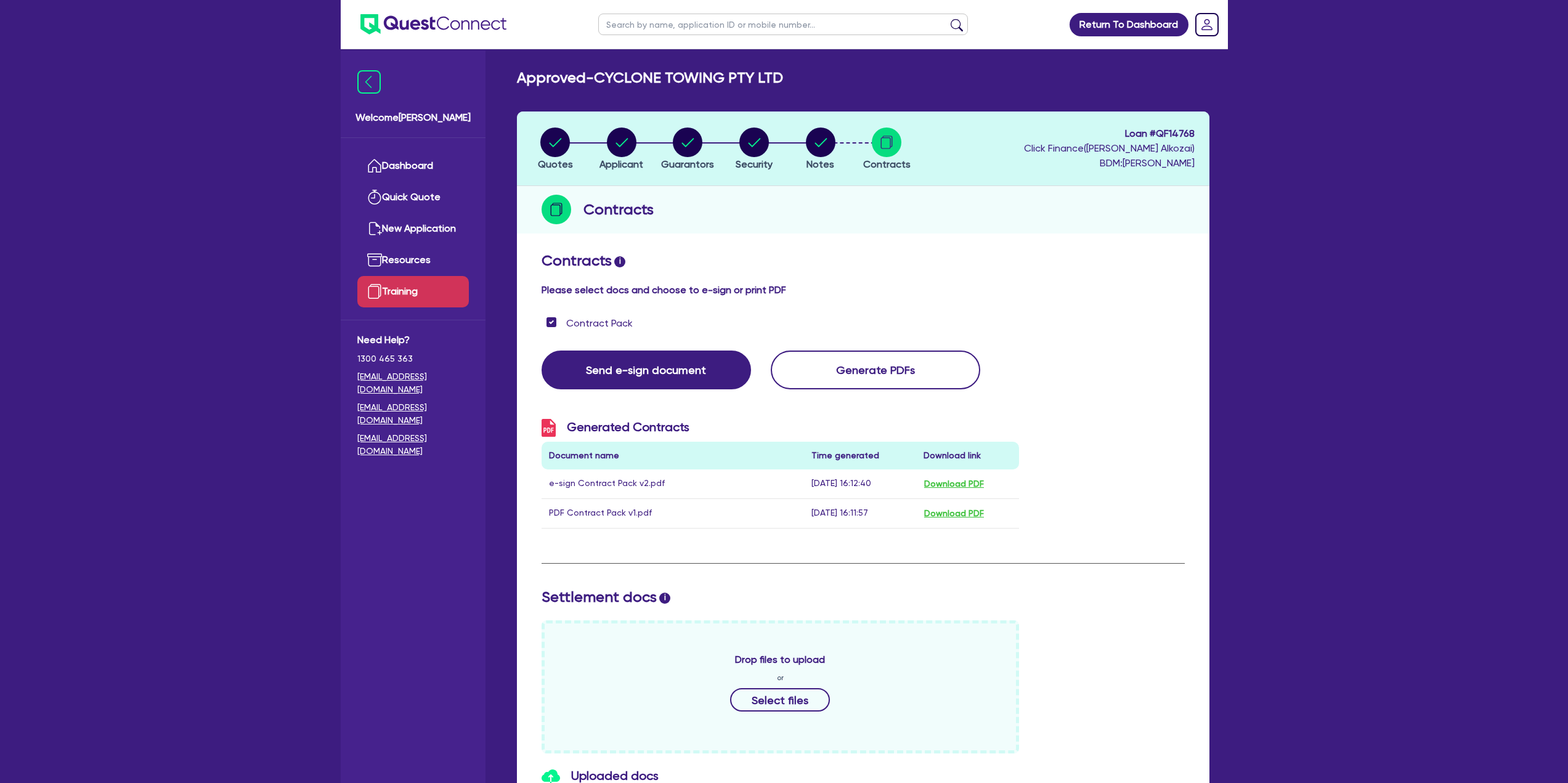
click at [398, 283] on link "Training" at bounding box center [413, 292] width 111 height 31
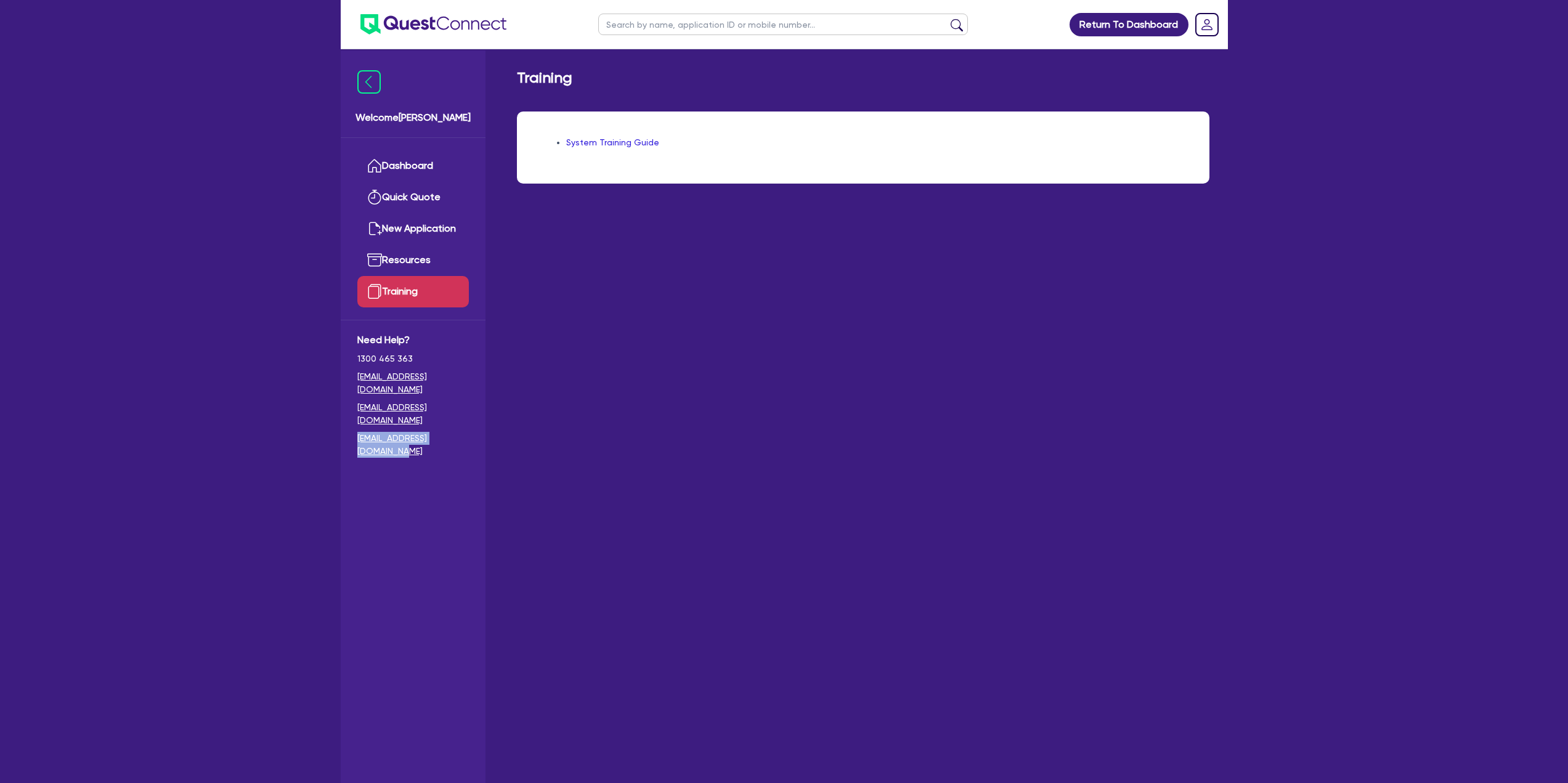
drag, startPoint x: 474, startPoint y: 414, endPoint x: 355, endPoint y: 414, distance: 119.0
click at [355, 414] on div "Need Help? 1300 465 363 hello@quest.finance credit@quest.finance settlements@qu…" at bounding box center [413, 397] width 145 height 155
copy link "[EMAIL_ADDRESS][DOMAIN_NAME]"
click at [410, 164] on link "Dashboard" at bounding box center [413, 166] width 111 height 31
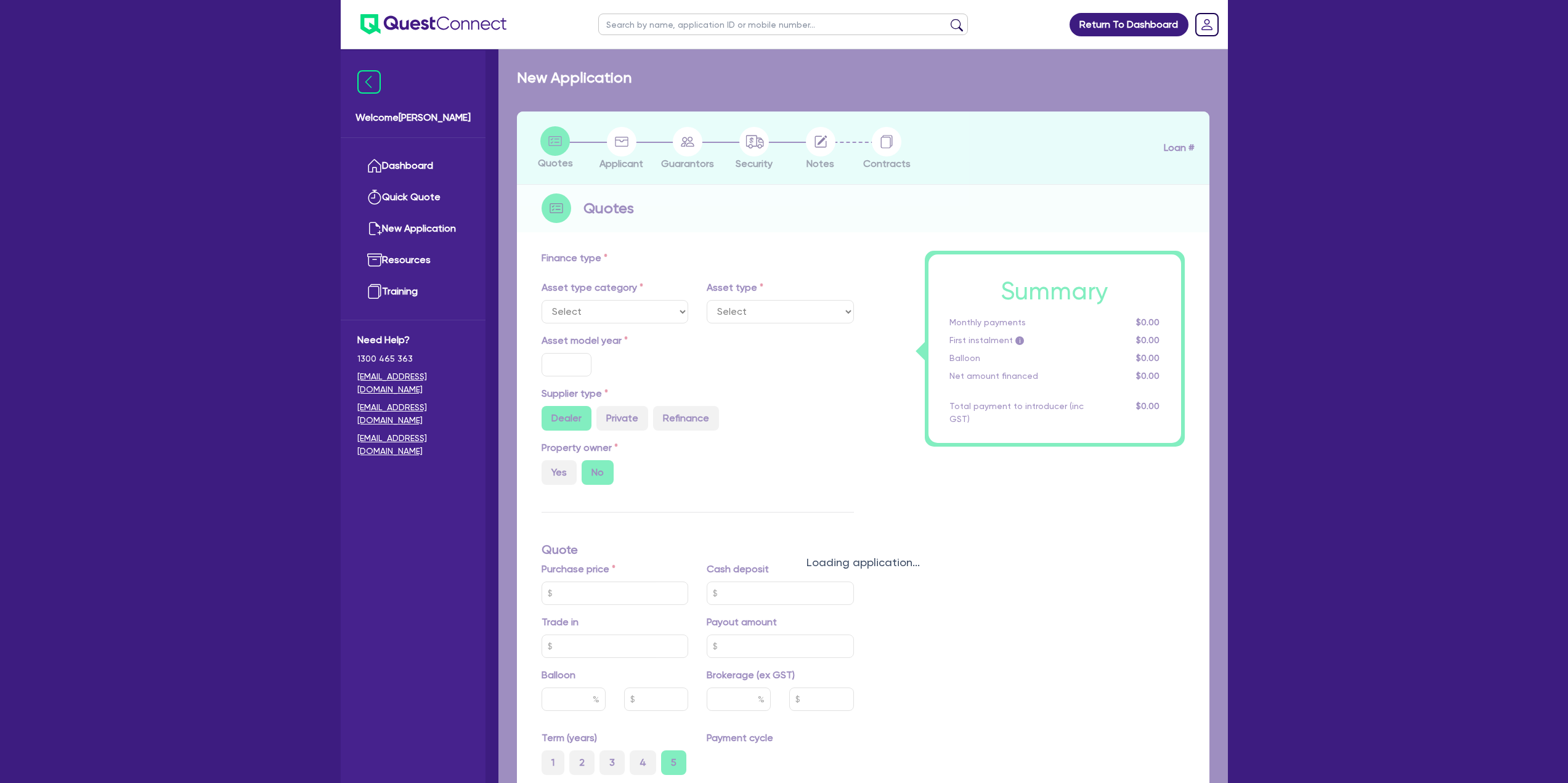
select select "CARS_AND_LIGHT_TRUCKS"
type input "2018"
type input "75,000"
type input "15,000"
type input "11"
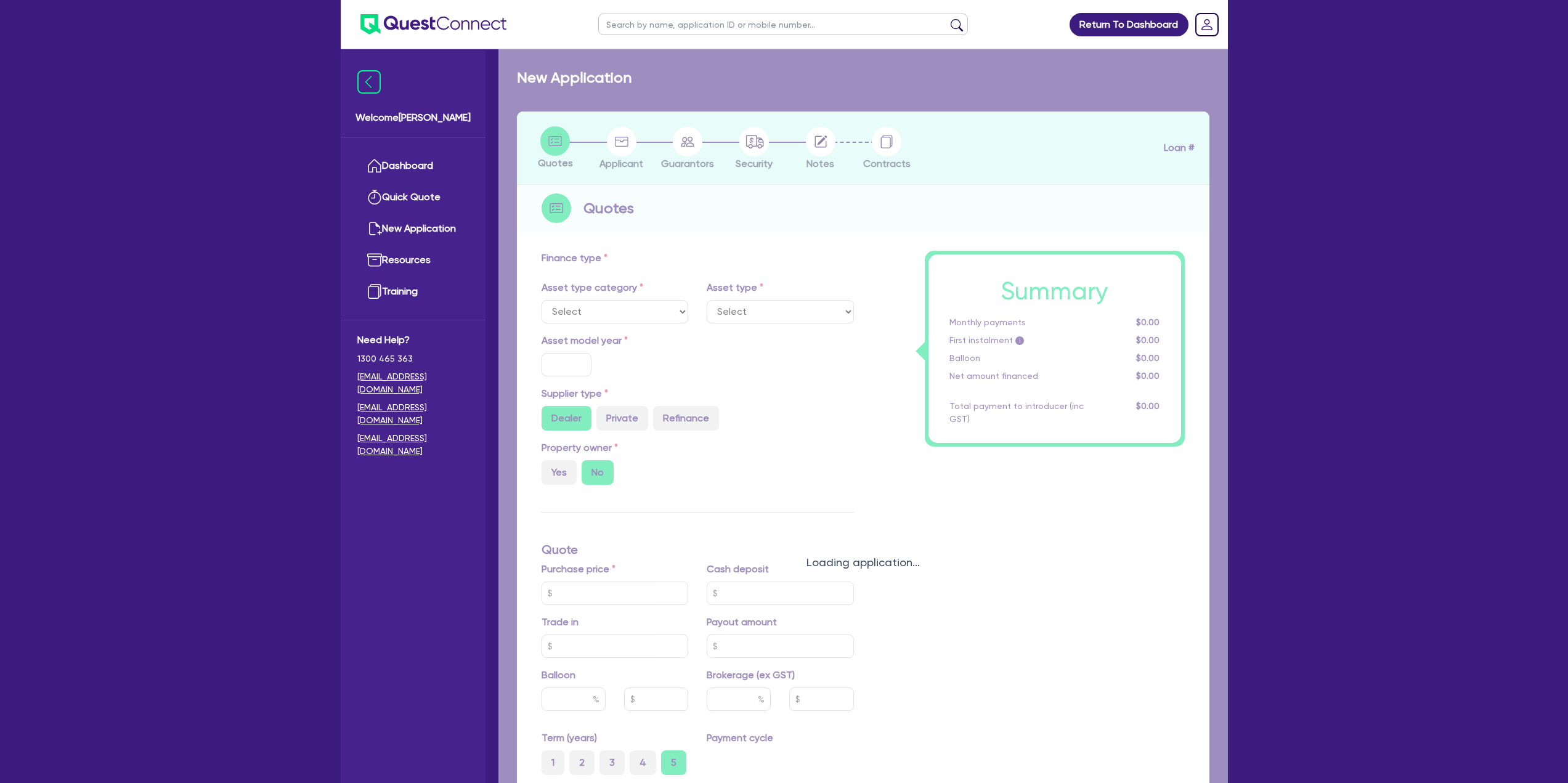
type input "6,600"
type input "18.45"
select select "PASSENGER_VEHICLES"
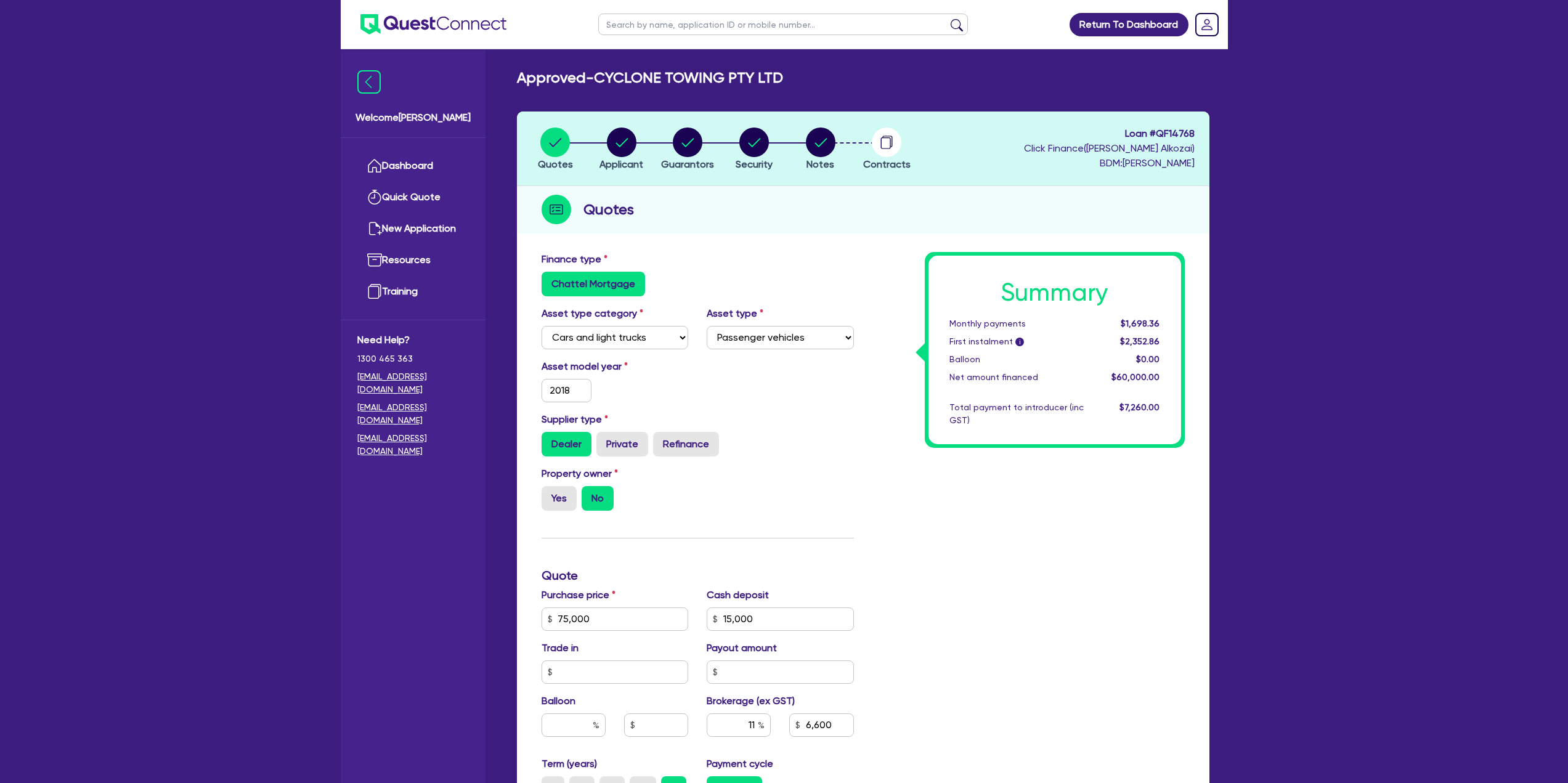
click at [646, 76] on h2 "Approved - CYCLONE TOWING PTY LTD" at bounding box center [649, 78] width 266 height 18
copy div "Approved - CYCLONE TOWING PTY LTD Quotes Applicant Guarantors Security Notes Co…"
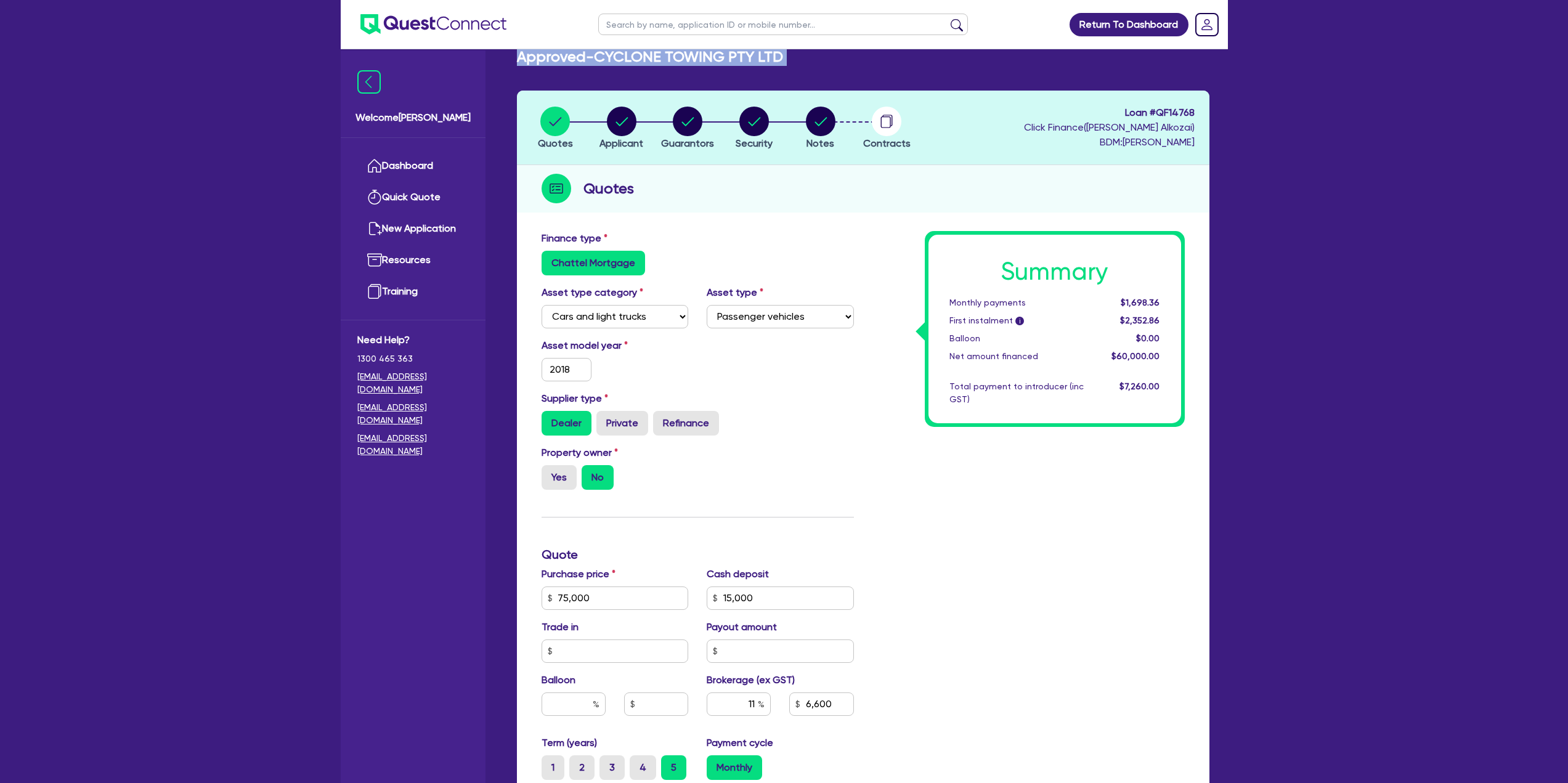
scroll to position [19, 0]
